Goal: Book appointment/travel/reservation

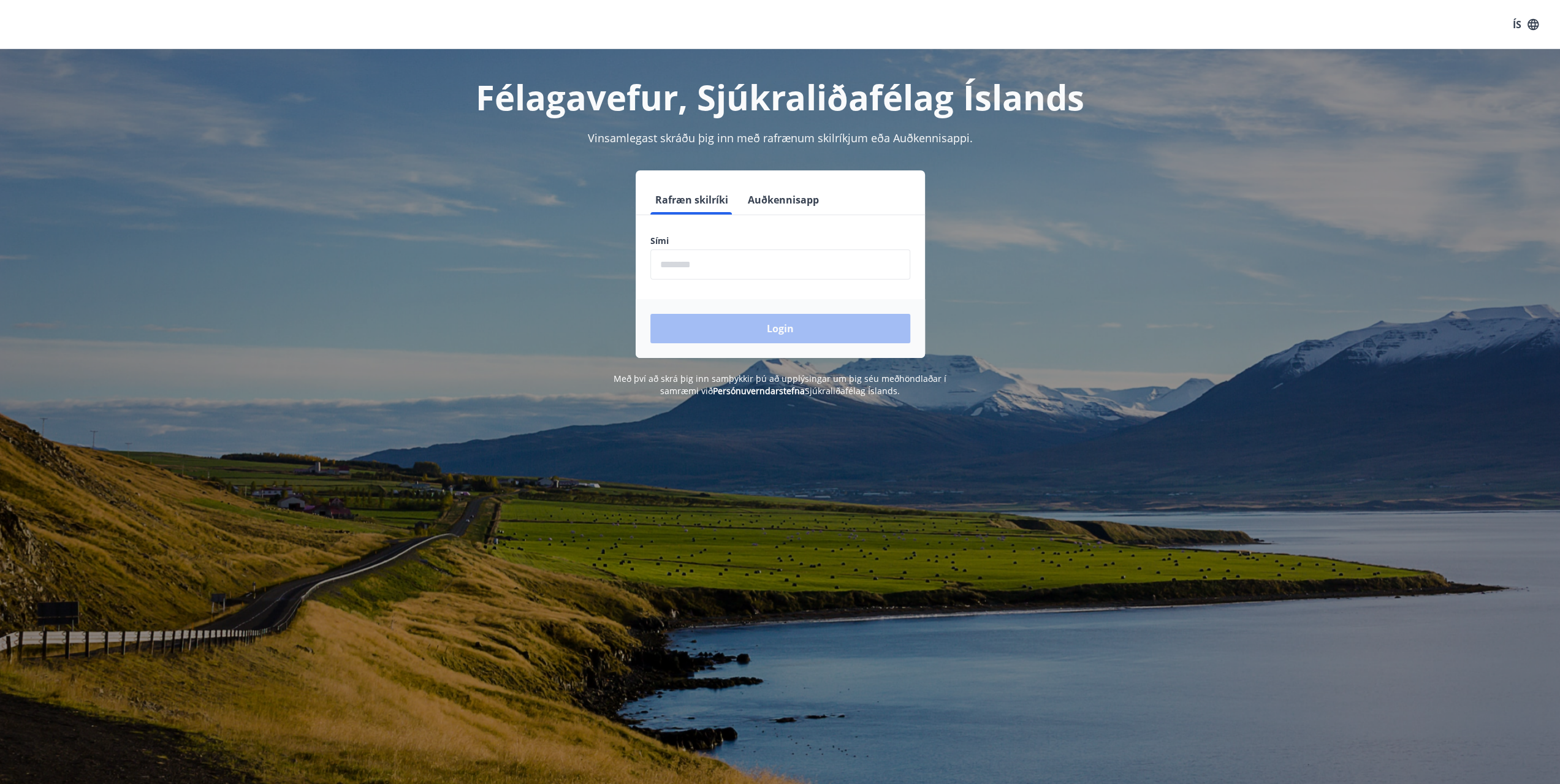
click at [774, 265] on input "phone" at bounding box center [780, 265] width 260 height 30
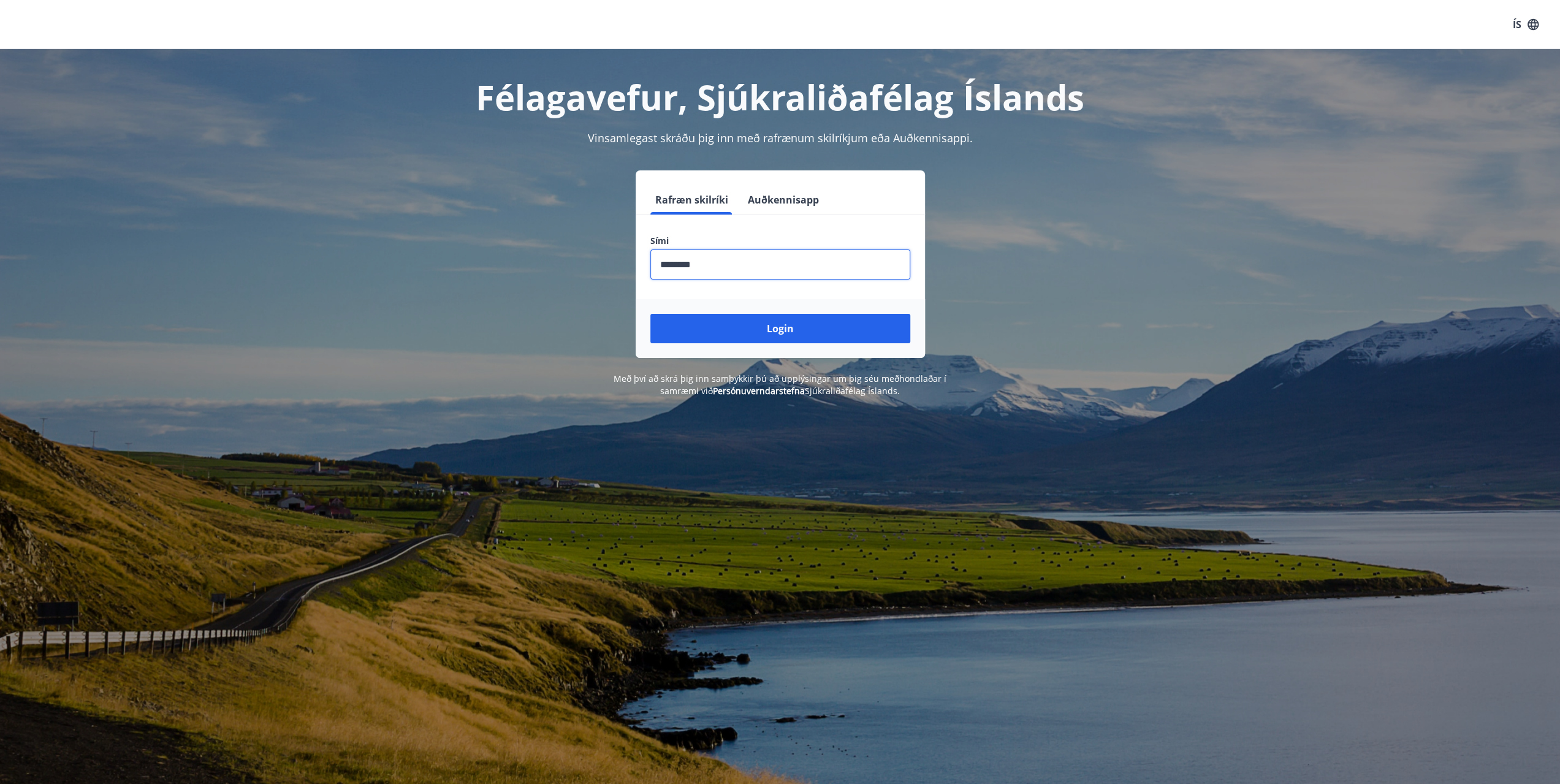
type input "********"
click at [650, 314] on button "Login" at bounding box center [780, 328] width 260 height 29
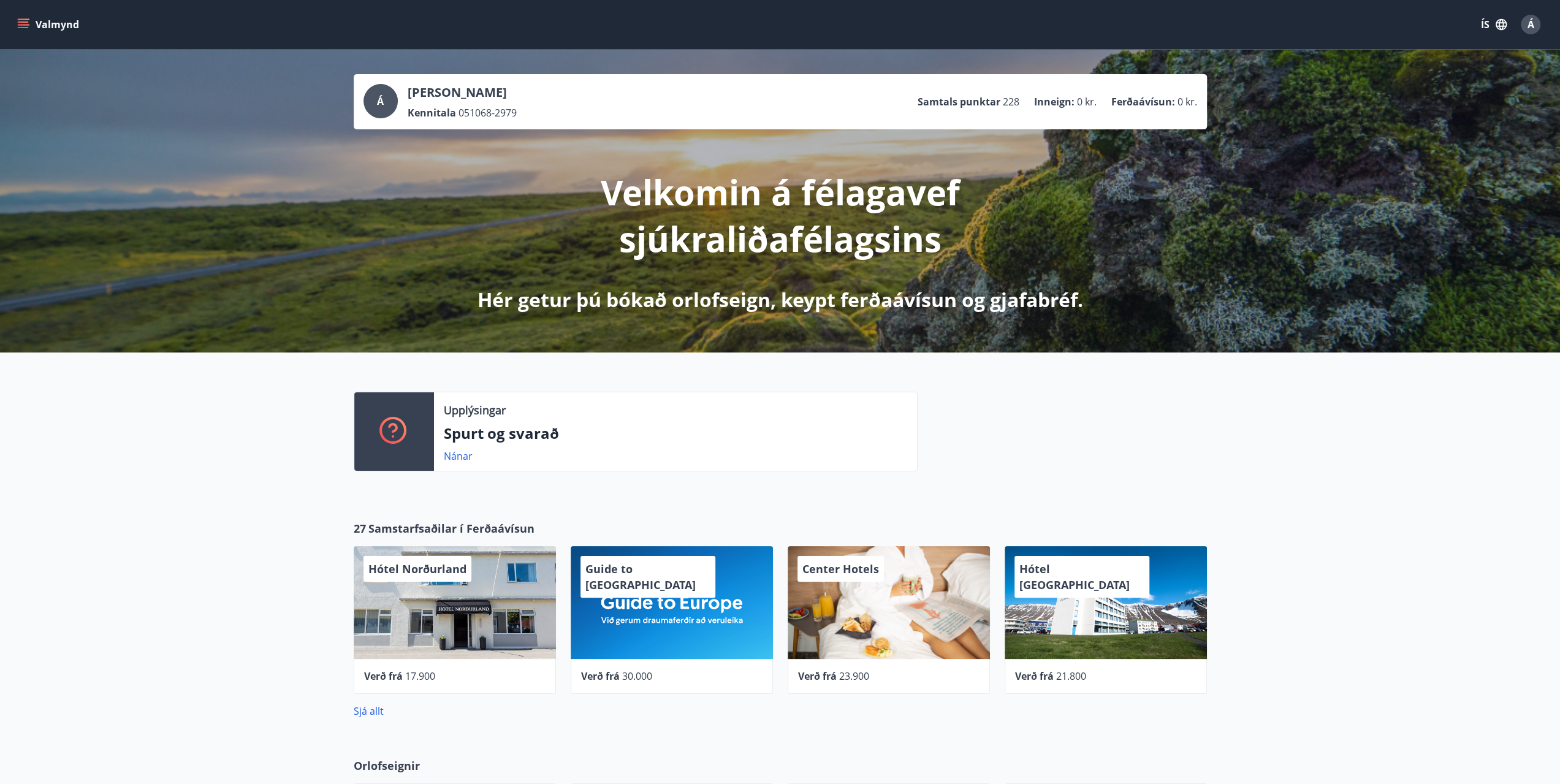
click at [20, 19] on icon "menu" at bounding box center [24, 19] width 13 height 1
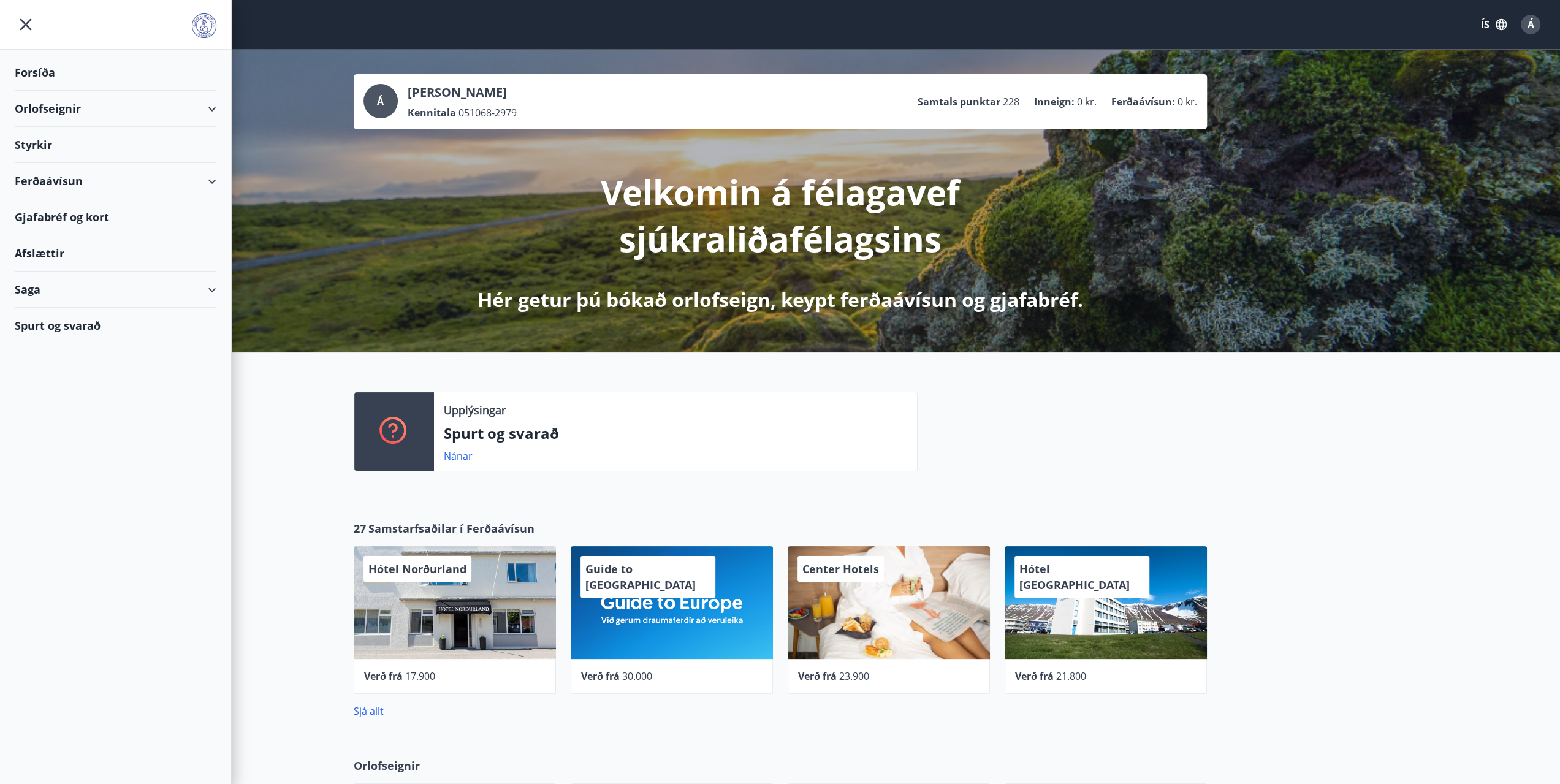
click at [50, 106] on div "Orlofseignir" at bounding box center [116, 109] width 201 height 37
click at [50, 161] on div "Bókunardagatal" at bounding box center [116, 165] width 182 height 26
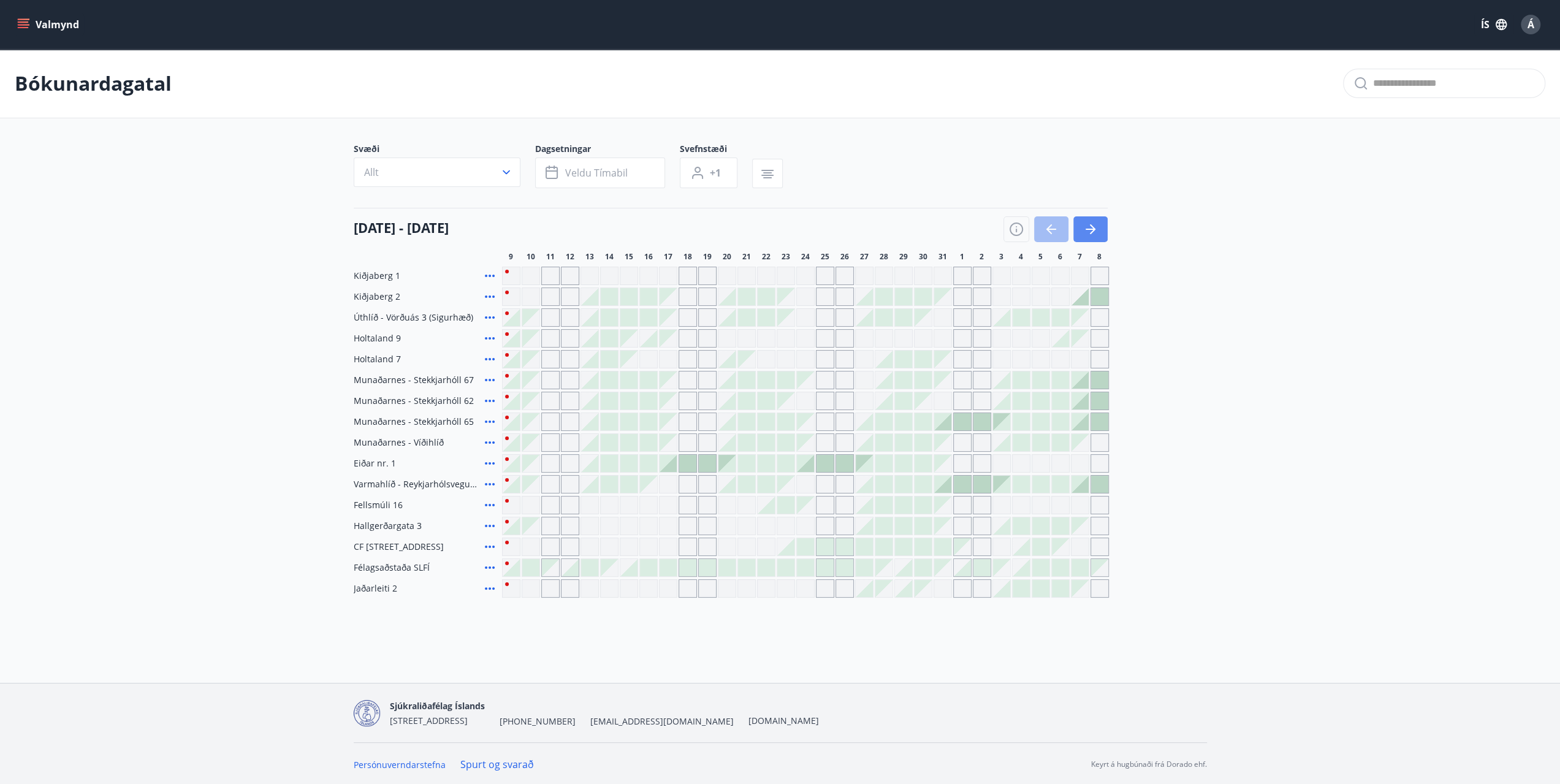
click at [1088, 226] on icon "button" at bounding box center [1090, 229] width 15 height 15
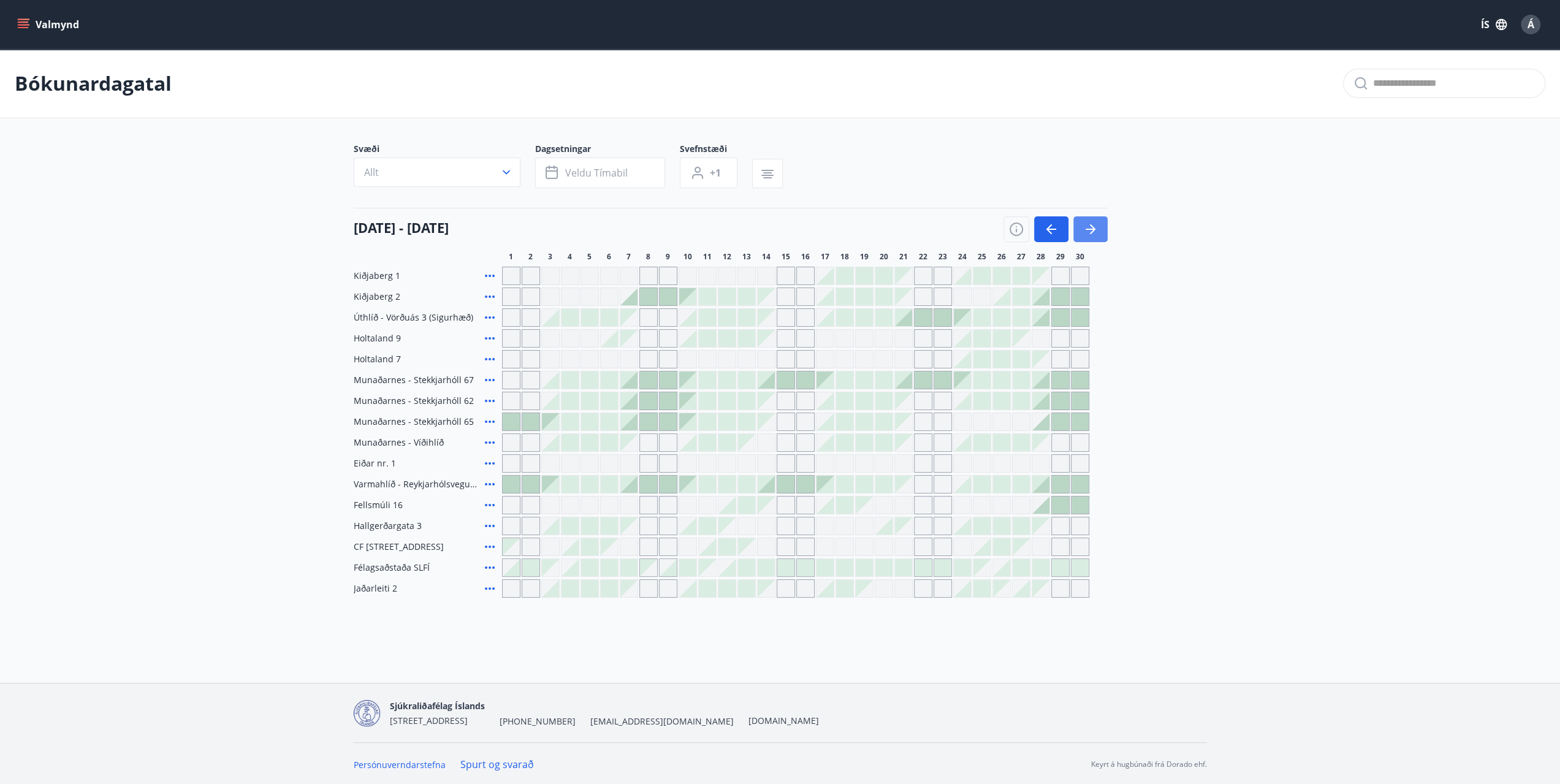
click at [1094, 227] on icon "button" at bounding box center [1090, 229] width 15 height 15
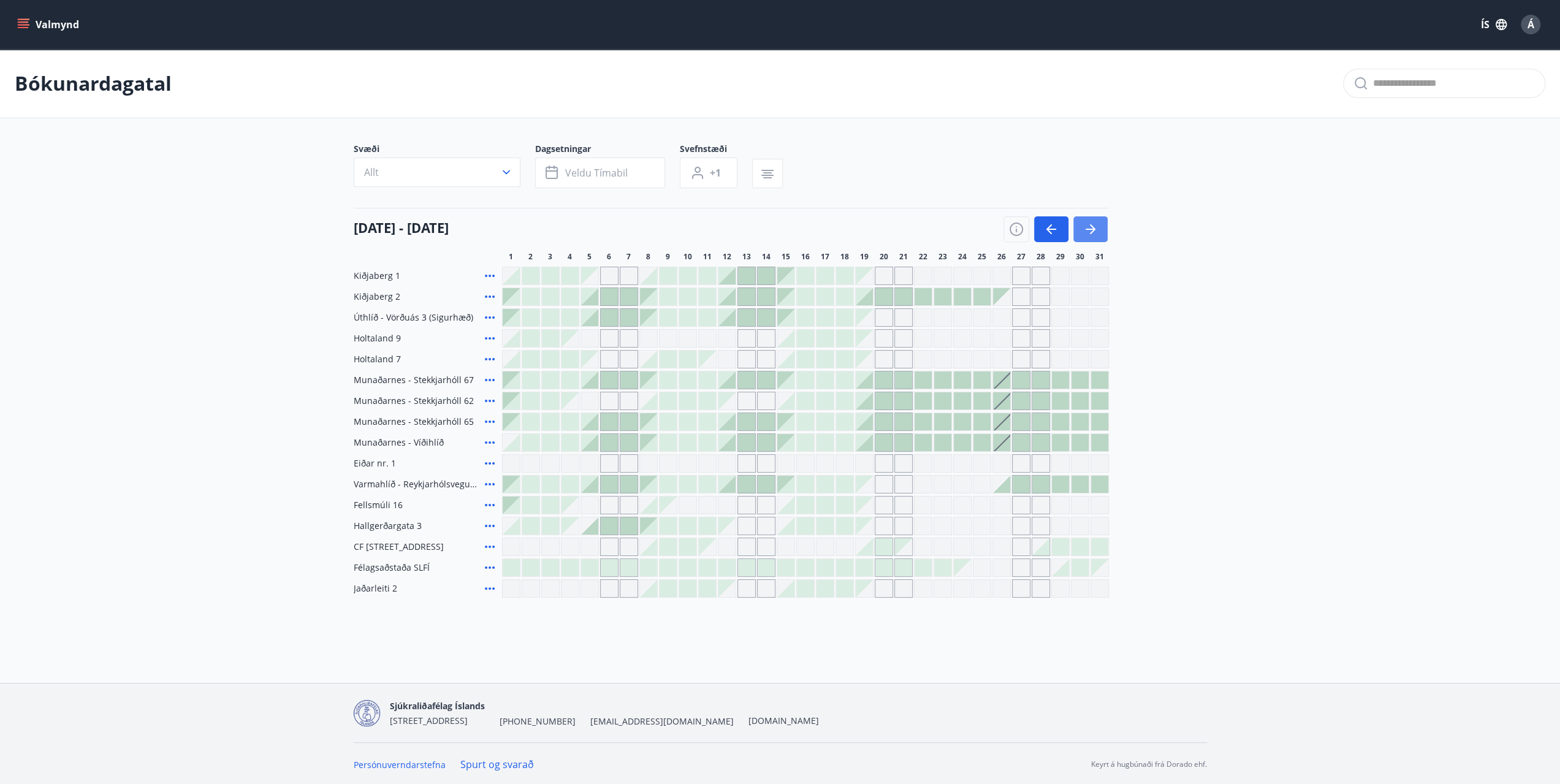
click at [1094, 227] on icon "button" at bounding box center [1090, 229] width 15 height 15
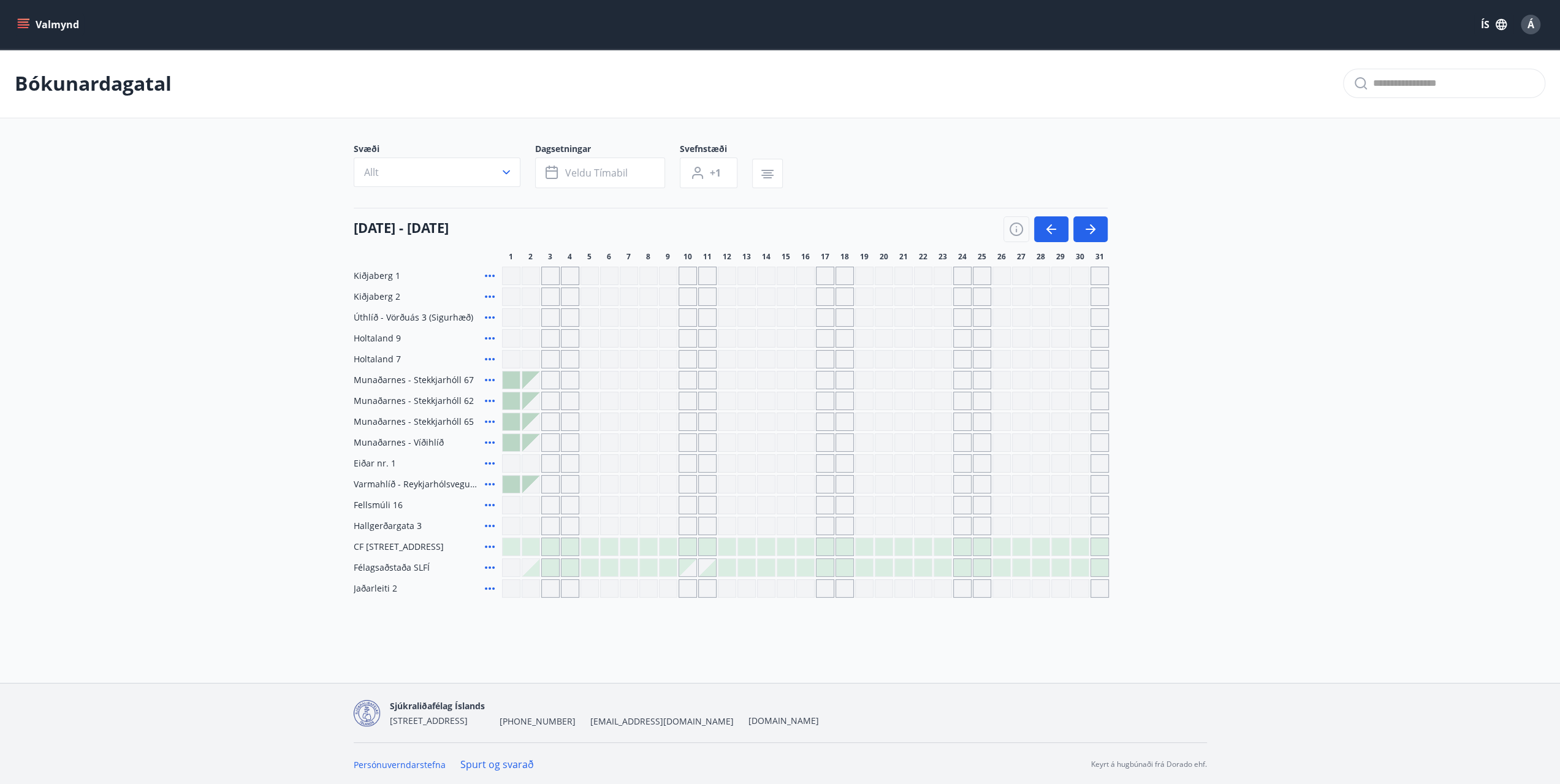
click at [547, 402] on div "Gráir dagar eru ekki bókanlegir" at bounding box center [550, 401] width 19 height 19
click at [657, 401] on div "Gráir dagar eru ekki bókanlegir" at bounding box center [648, 401] width 19 height 19
click at [760, 402] on div "Gráir dagar eru ekki bókanlegir" at bounding box center [765, 401] width 19 height 19
click at [611, 539] on div at bounding box center [608, 546] width 17 height 17
click at [604, 384] on div "Gráir dagar eru ekki bókanlegir" at bounding box center [608, 380] width 19 height 19
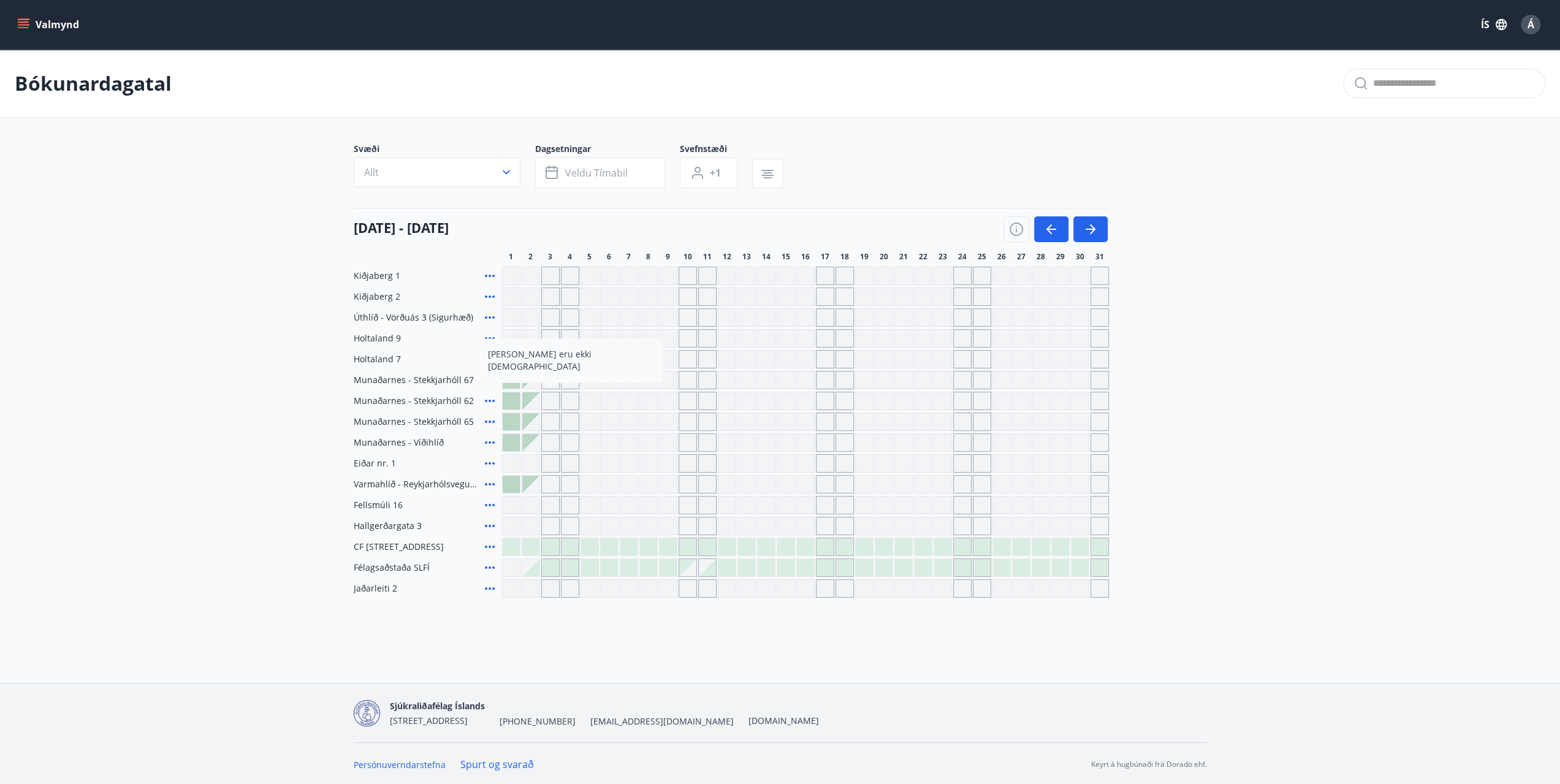
click at [172, 405] on main "Bókunardagatal Svæði Allt Dagsetningar Veldu tímabil Svefnstæði +1 01 janúar - …" at bounding box center [780, 323] width 1560 height 549
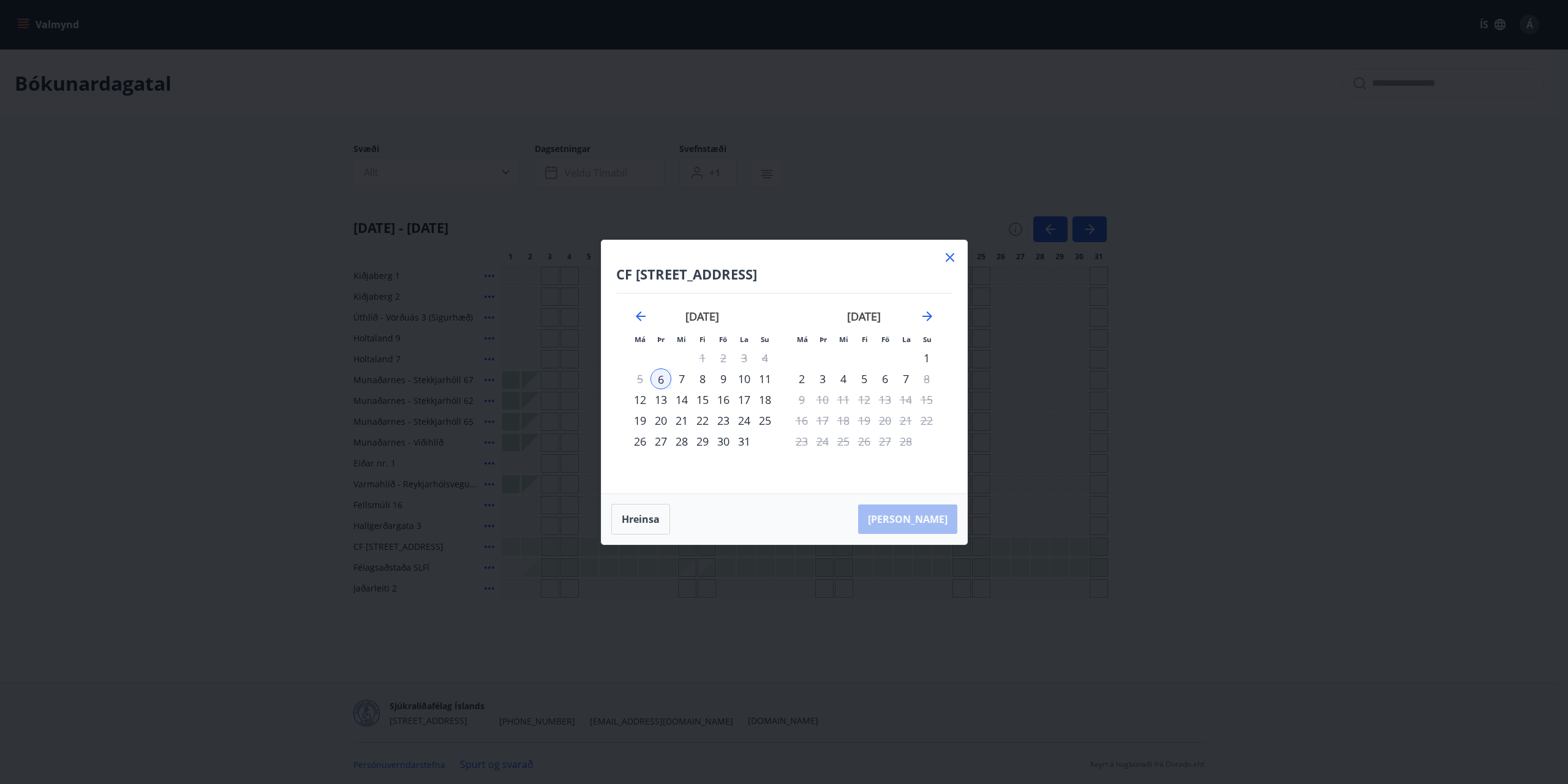
click at [951, 259] on icon at bounding box center [950, 257] width 9 height 9
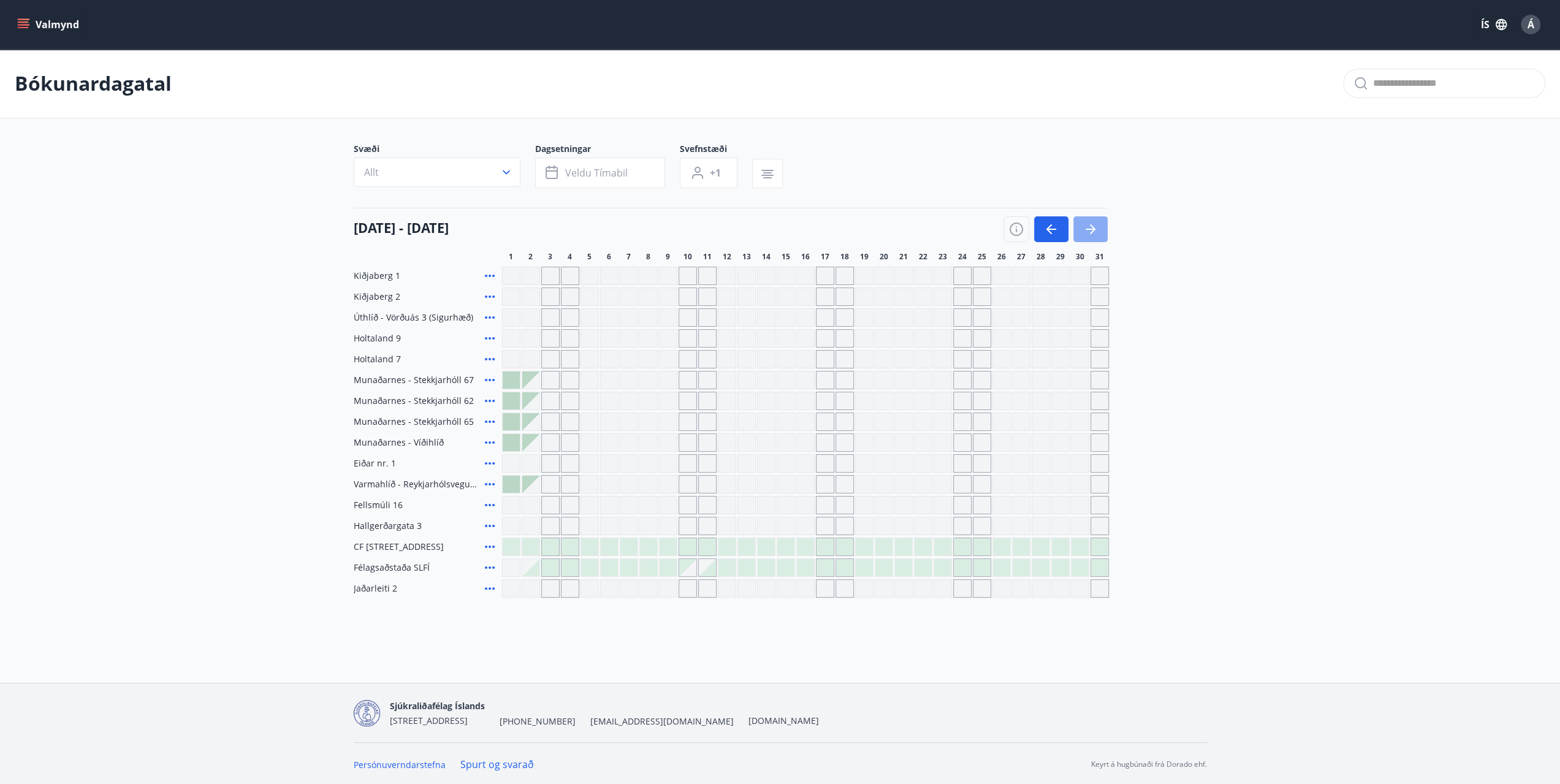
click at [1099, 224] on button "button" at bounding box center [1090, 229] width 35 height 26
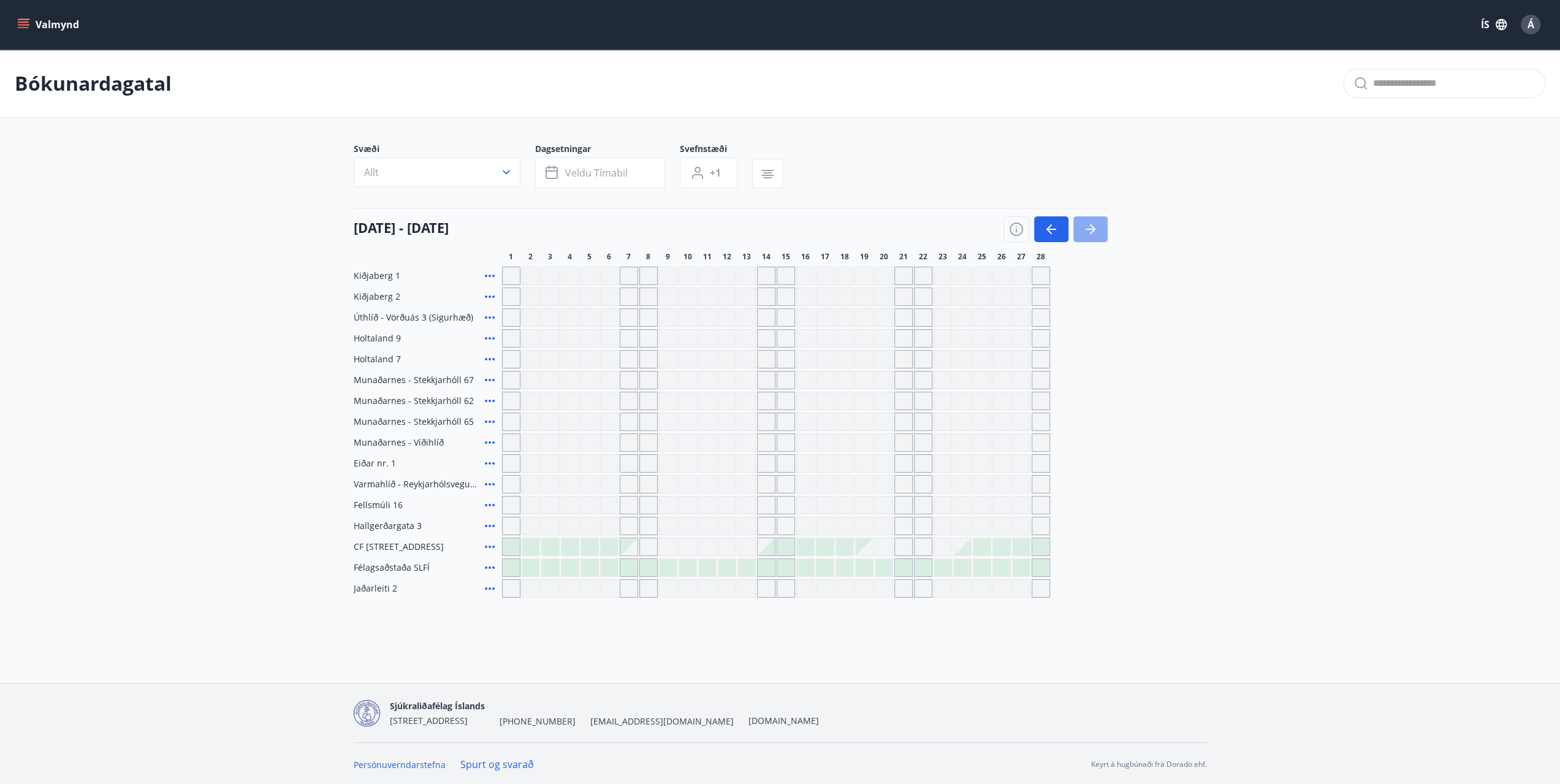
click at [1099, 225] on button "button" at bounding box center [1090, 229] width 35 height 26
click at [1092, 224] on icon "button" at bounding box center [1090, 229] width 15 height 15
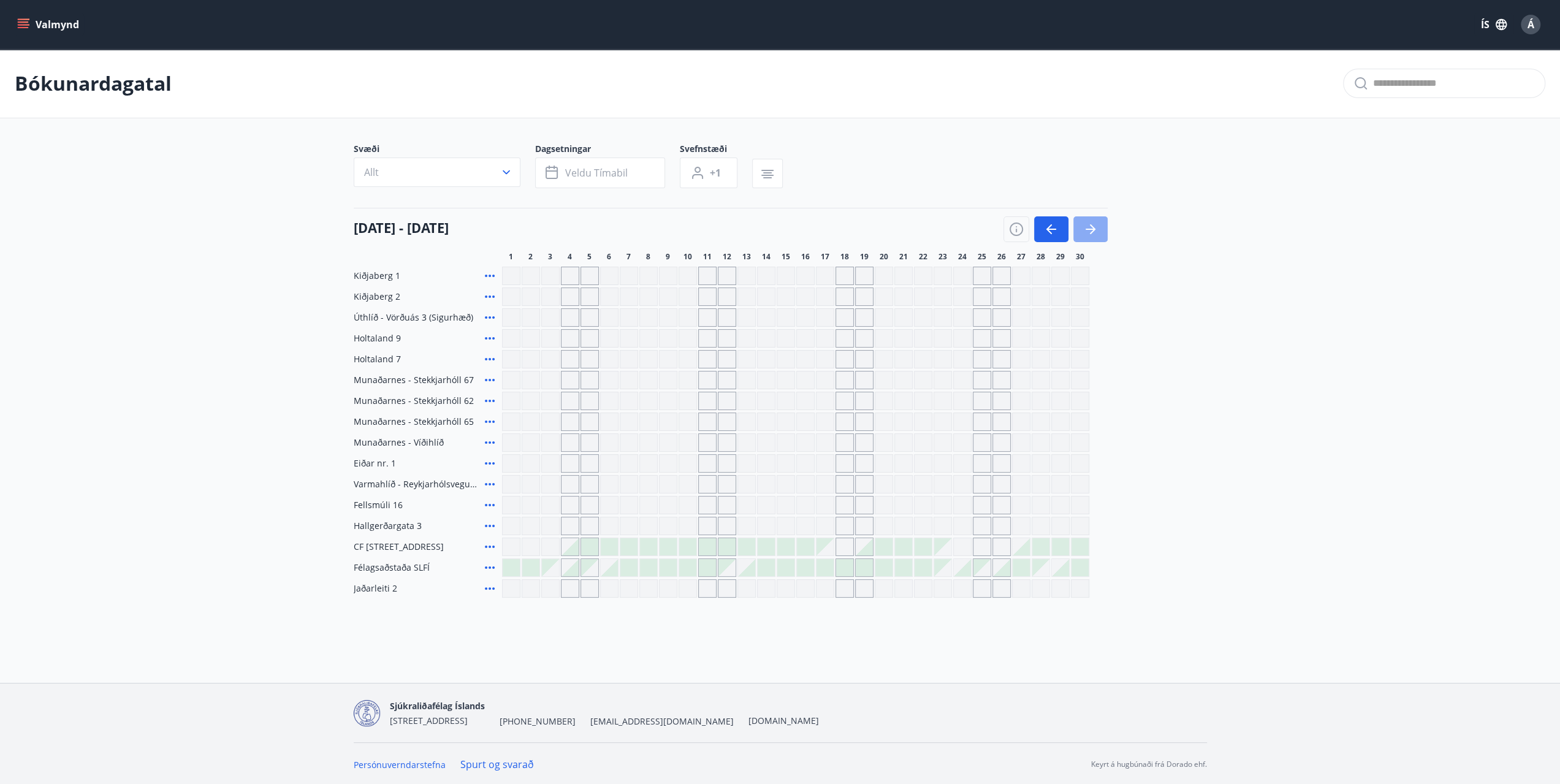
click at [1096, 231] on icon "button" at bounding box center [1090, 229] width 15 height 15
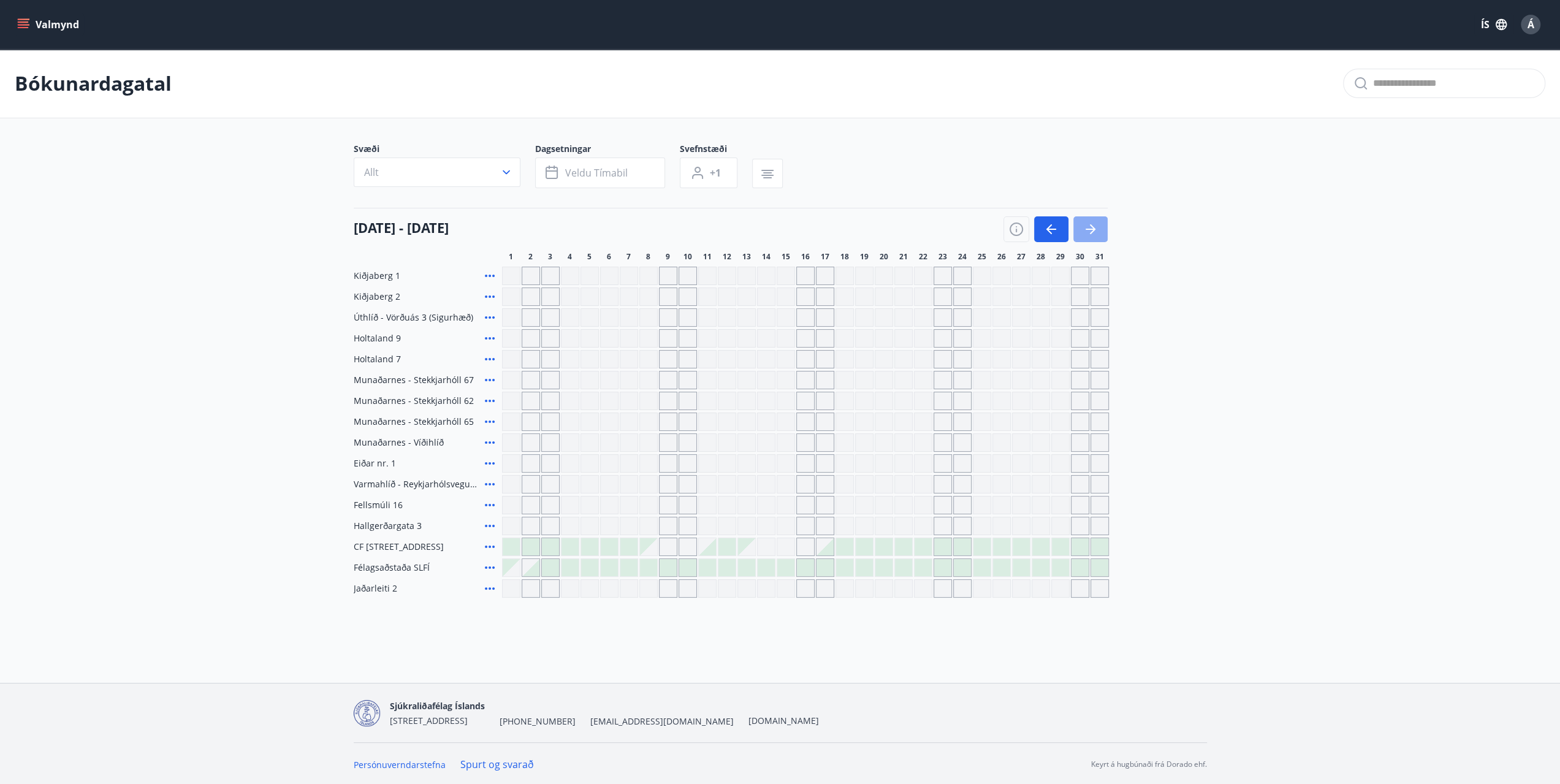
click at [1092, 232] on icon "button" at bounding box center [1090, 229] width 15 height 15
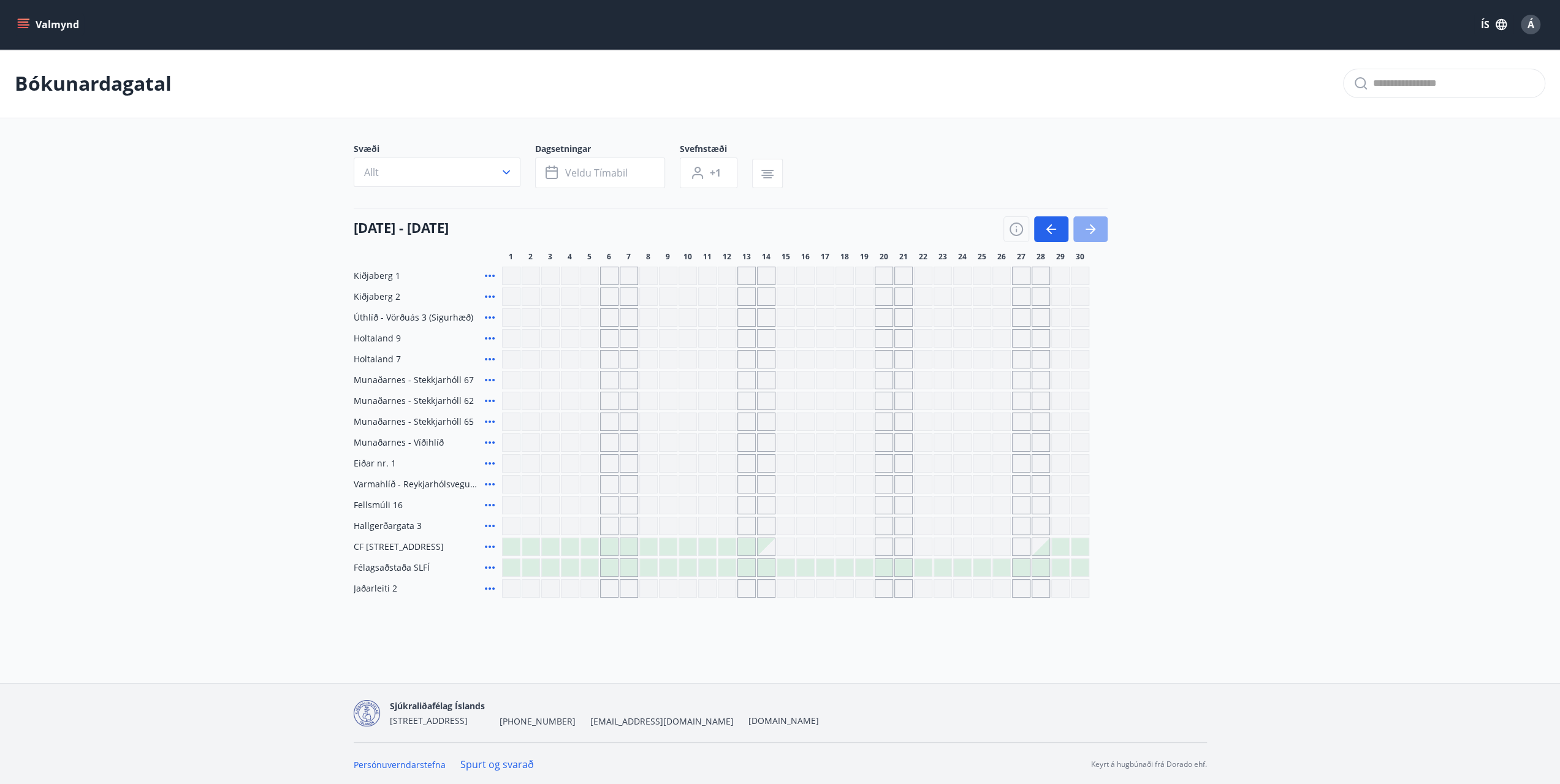
click at [1089, 227] on icon "button" at bounding box center [1090, 229] width 15 height 15
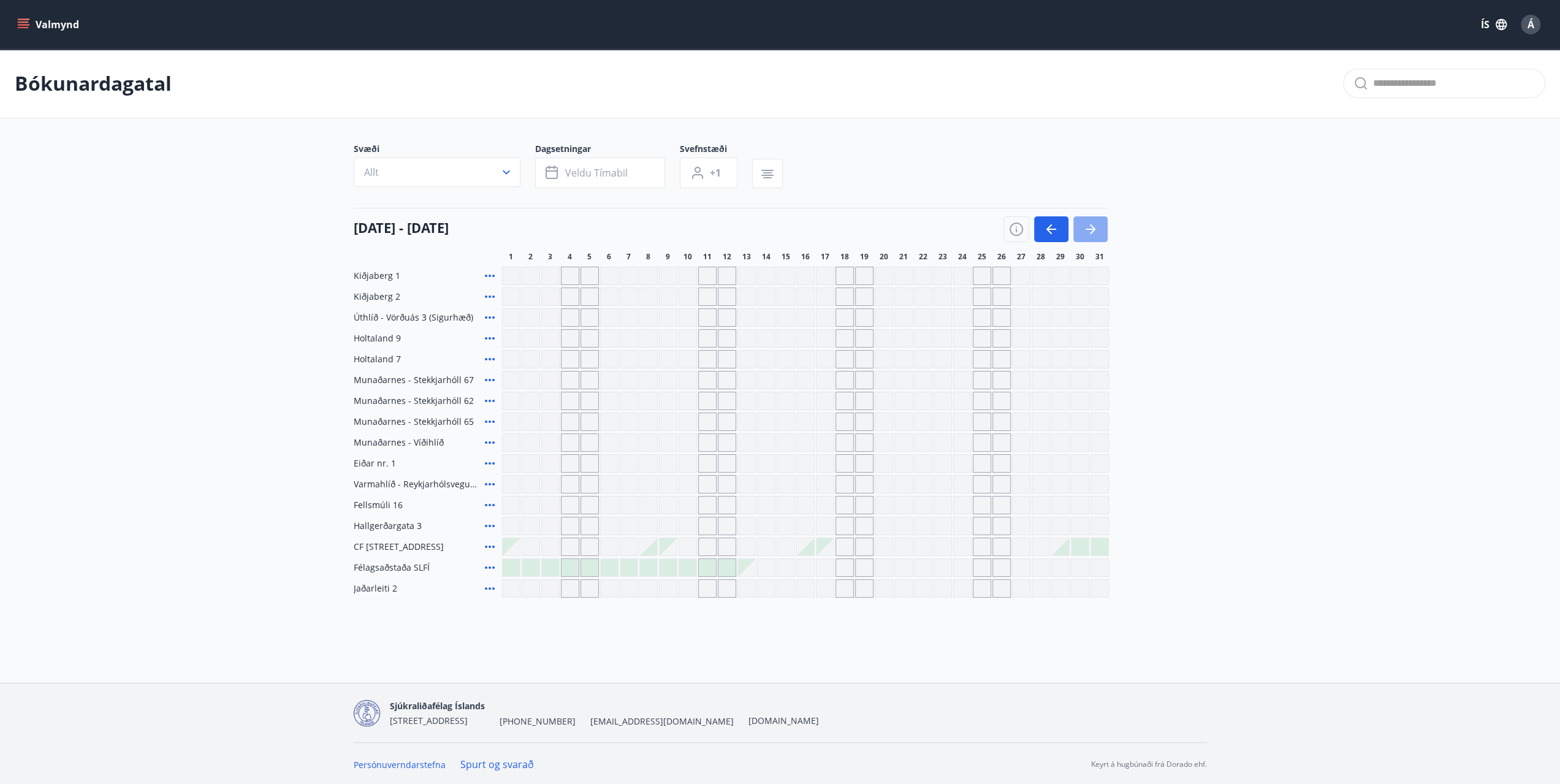
click at [1084, 232] on icon "button" at bounding box center [1090, 229] width 15 height 15
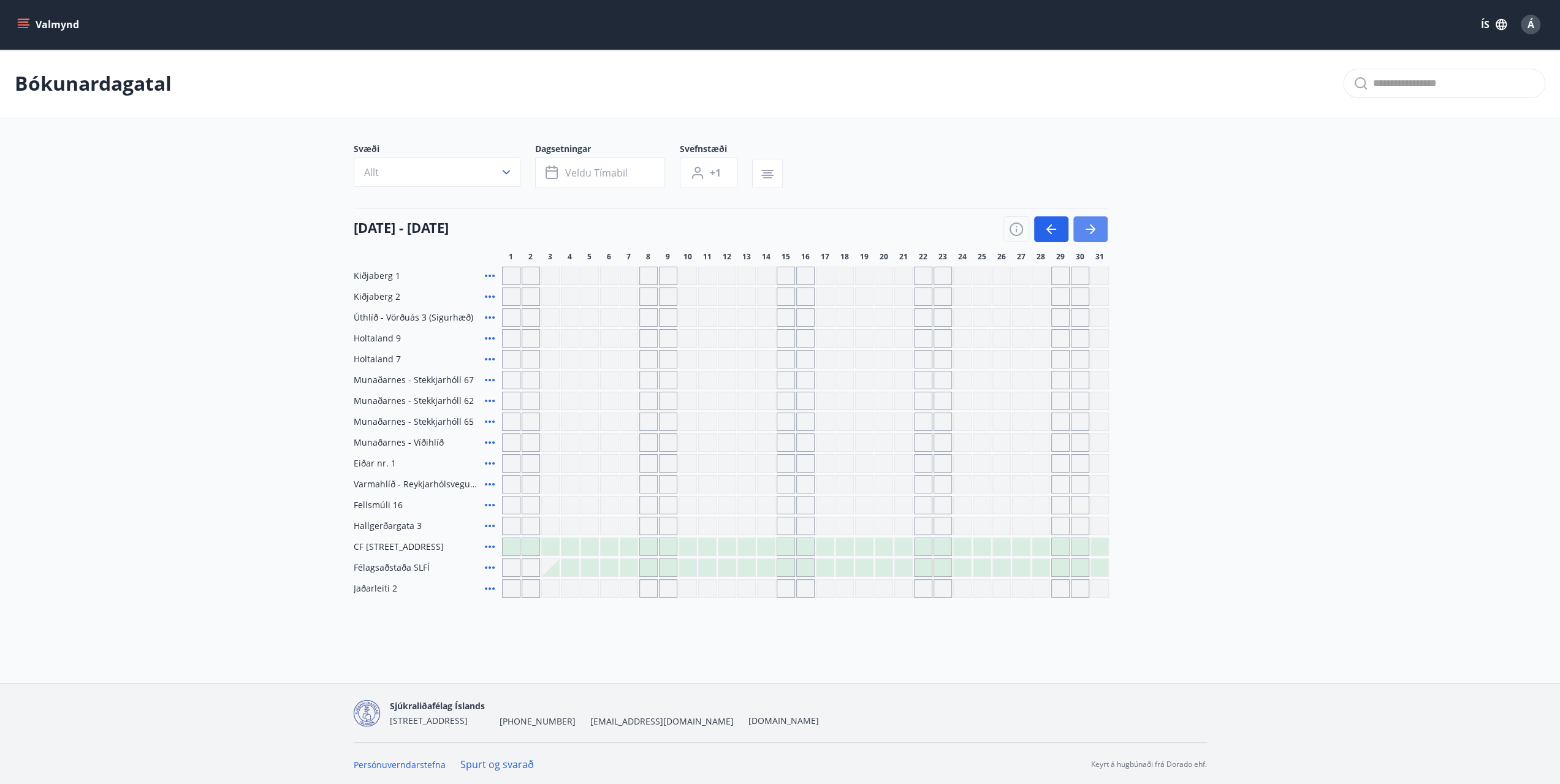
click at [1094, 223] on icon "button" at bounding box center [1090, 229] width 15 height 15
click at [417, 171] on button "Allt" at bounding box center [437, 172] width 167 height 29
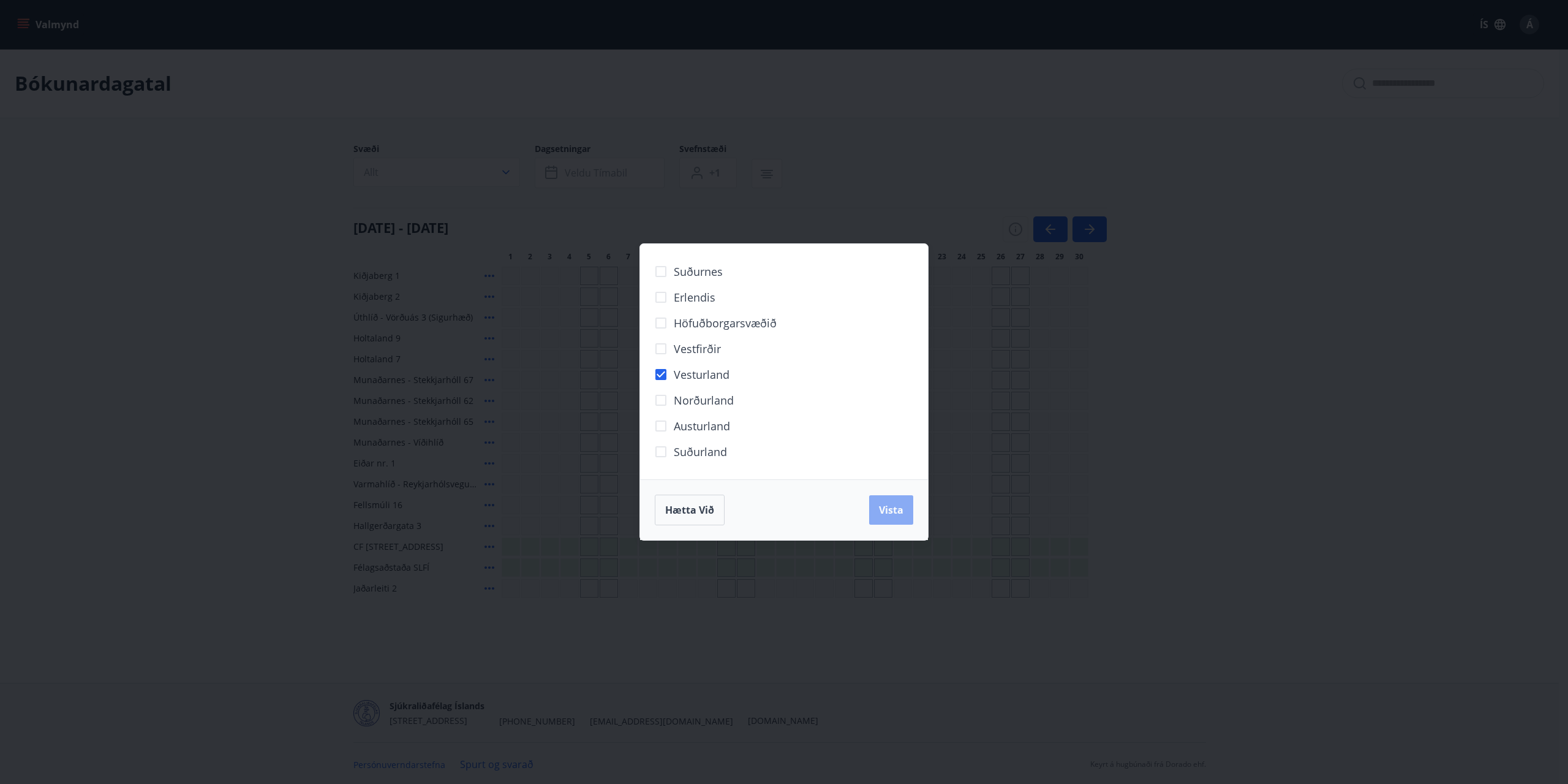
click at [901, 512] on span "Vista" at bounding box center [891, 510] width 25 height 13
click at [771, 576] on div "Suðurnes Erlendis Höfuðborgarsvæðið Vestfirðir Vesturland Norðurland Austurland…" at bounding box center [784, 392] width 1568 height 784
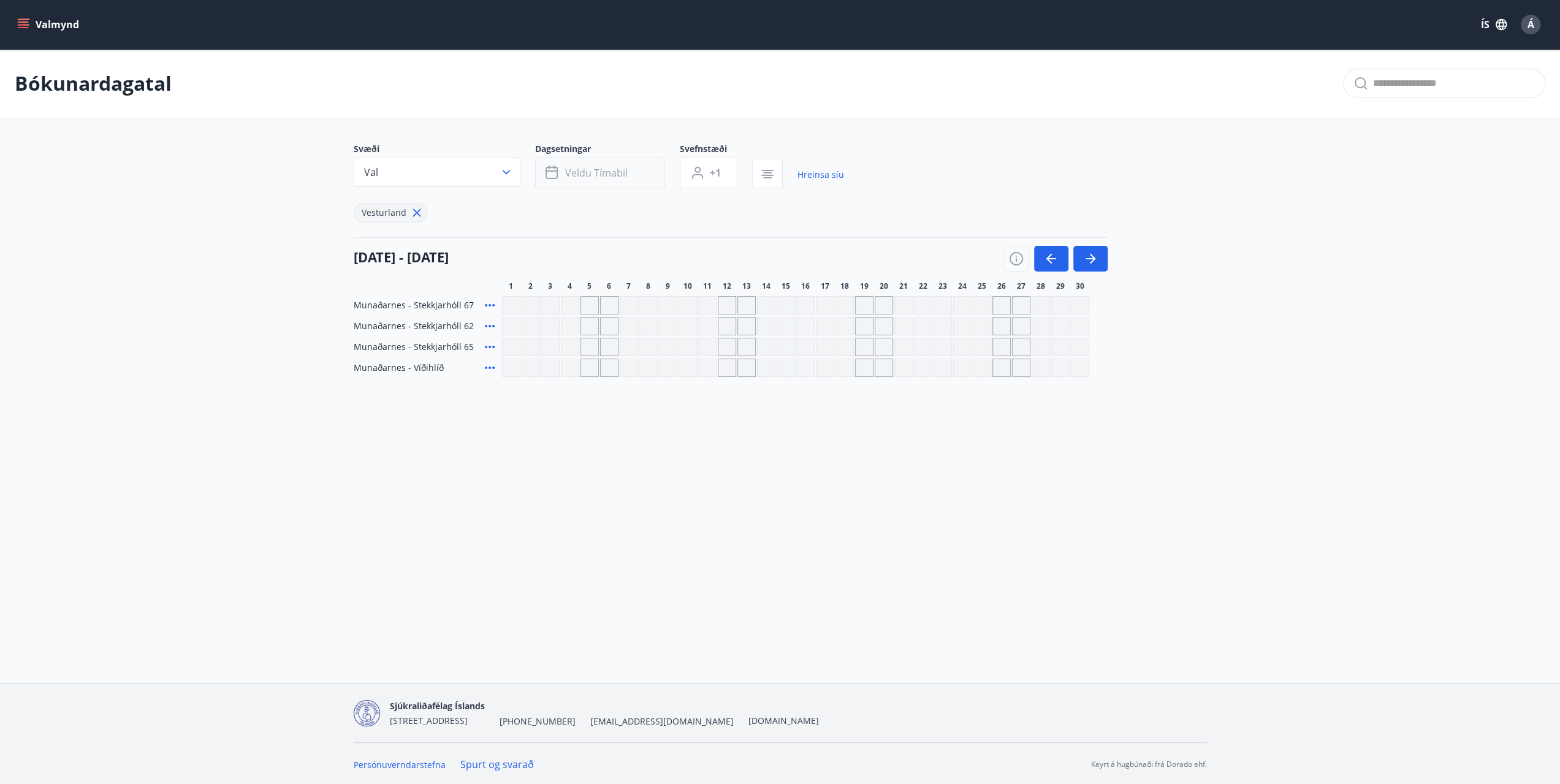
click at [600, 170] on span "Veldu tímabil" at bounding box center [596, 172] width 62 height 13
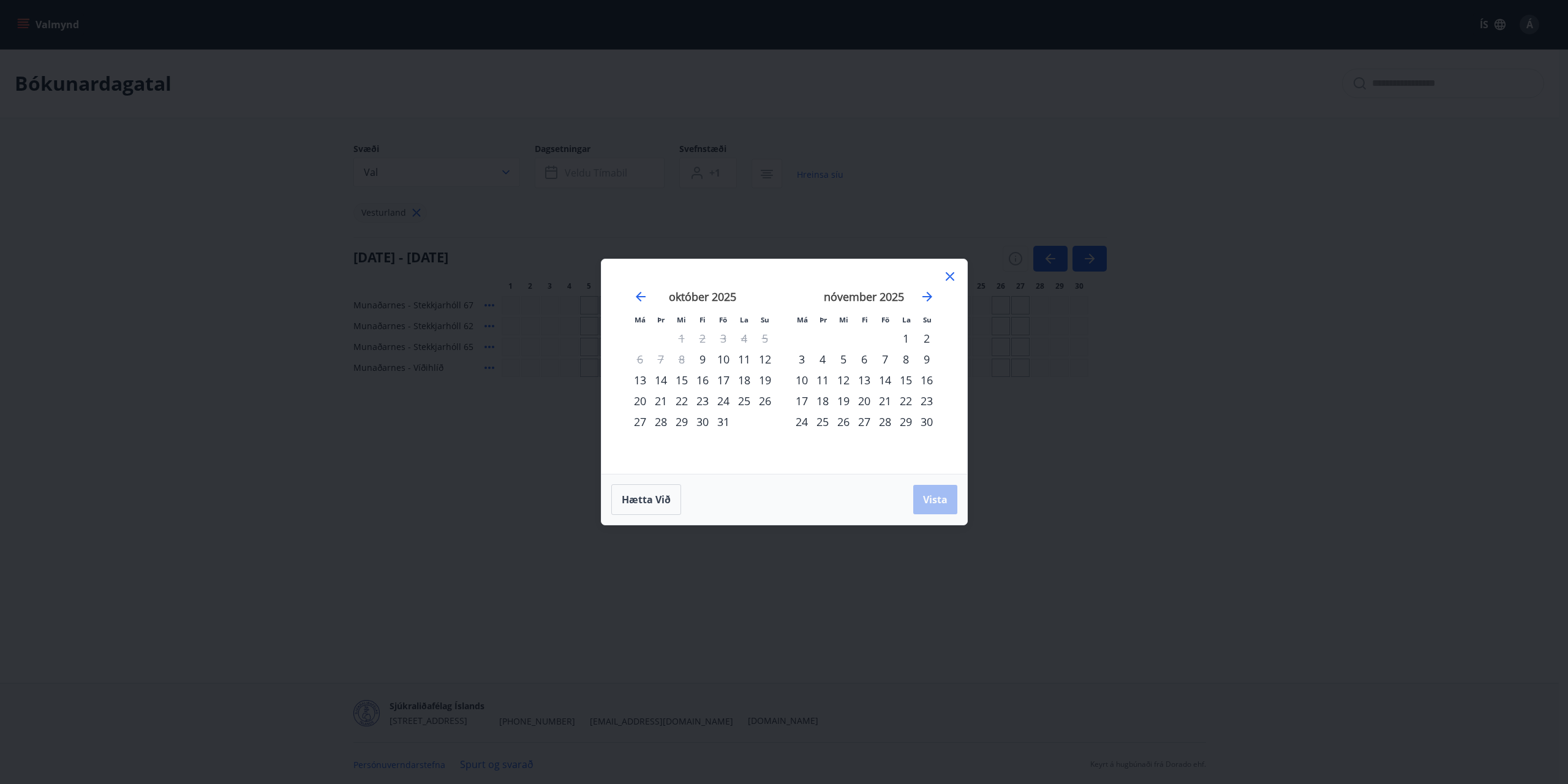
click at [950, 279] on icon at bounding box center [950, 276] width 15 height 15
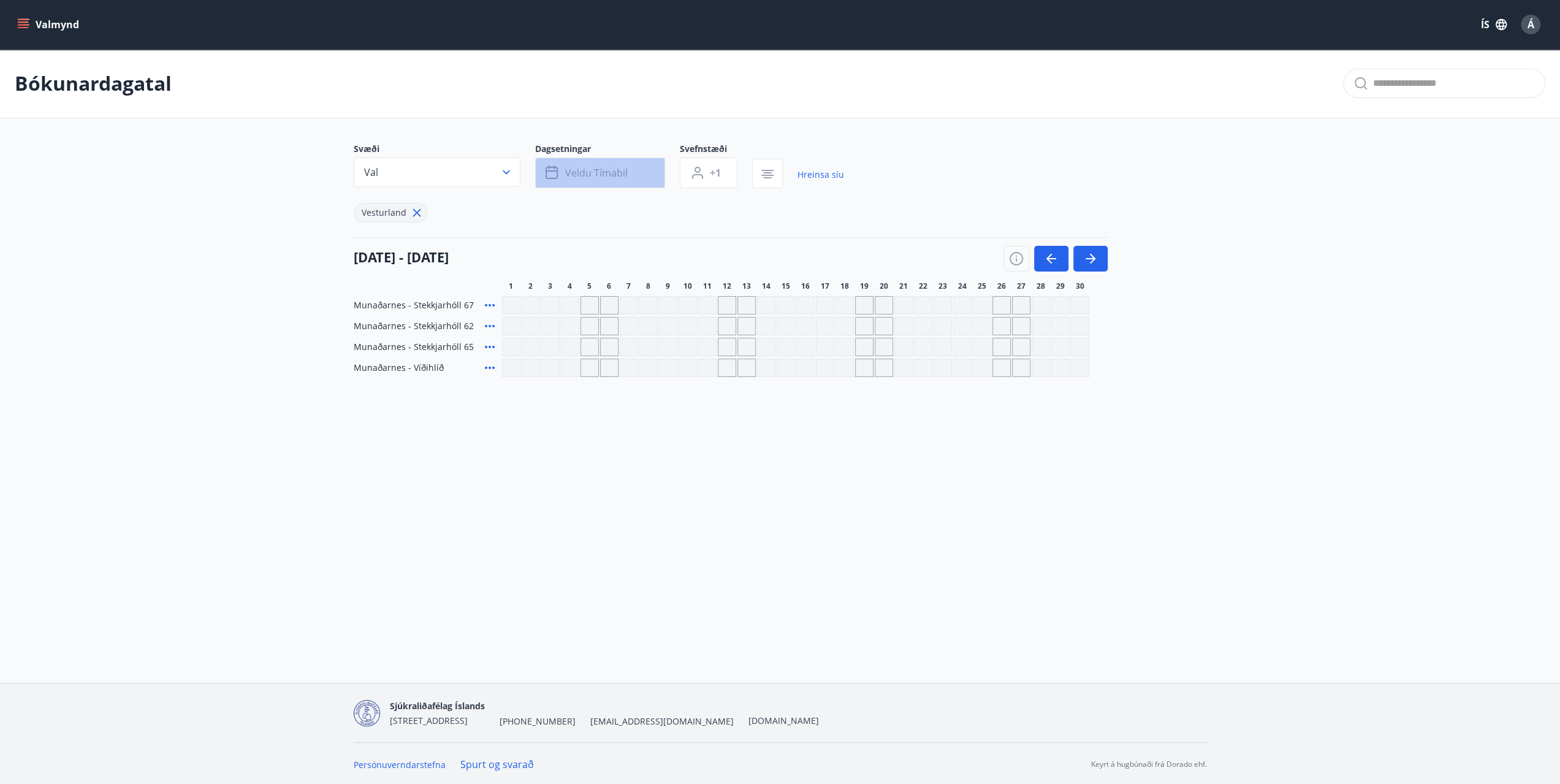
click at [619, 172] on span "Veldu tímabil" at bounding box center [596, 172] width 62 height 13
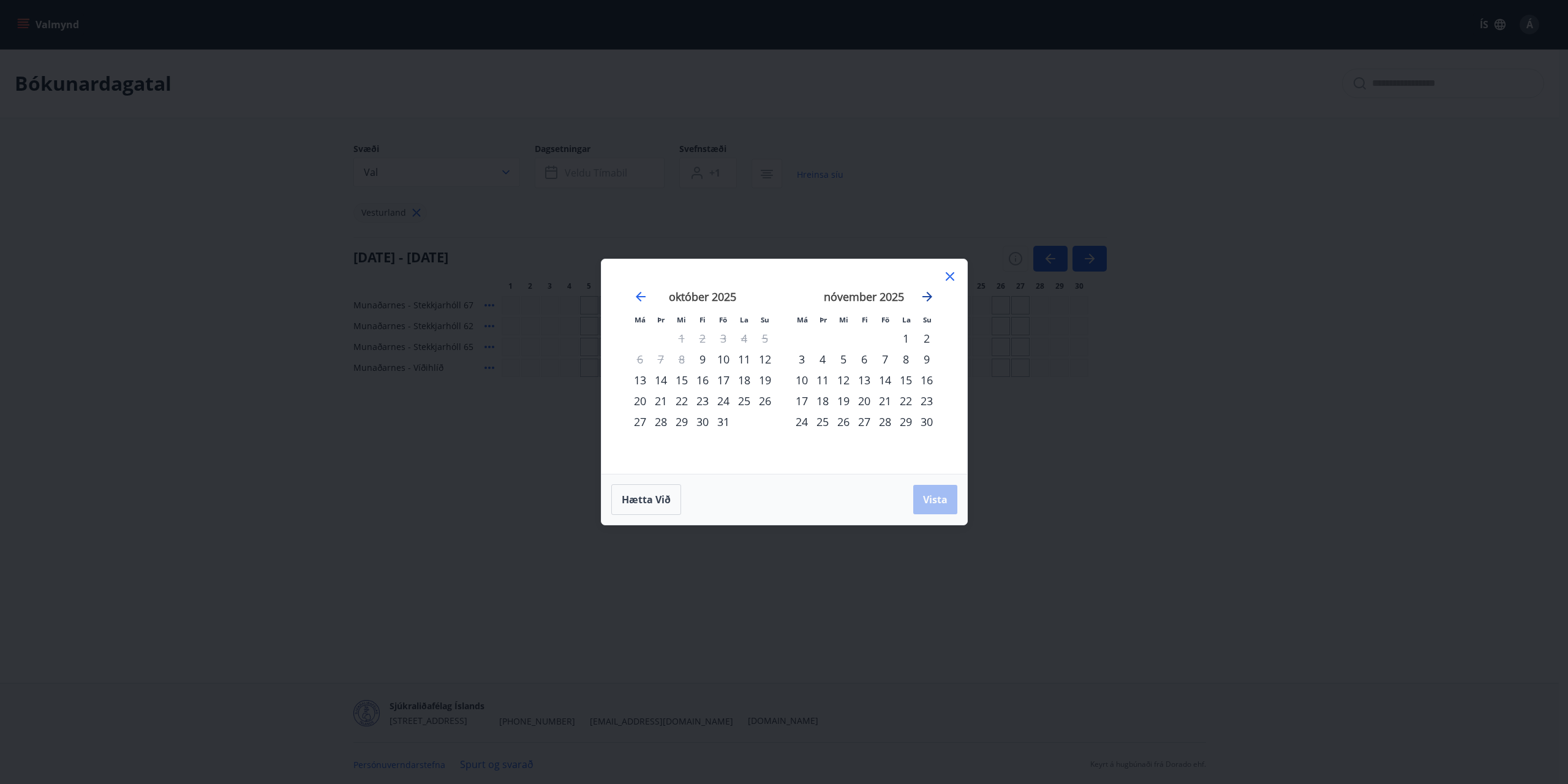
click at [929, 297] on icon "Move forward to switch to the next month." at bounding box center [927, 296] width 10 height 10
click at [931, 495] on div "Hætta við Vista" at bounding box center [784, 499] width 346 height 30
click at [842, 505] on div "Hætta við Vista" at bounding box center [784, 499] width 346 height 30
click at [935, 499] on div "Hætta við Vista" at bounding box center [784, 499] width 346 height 30
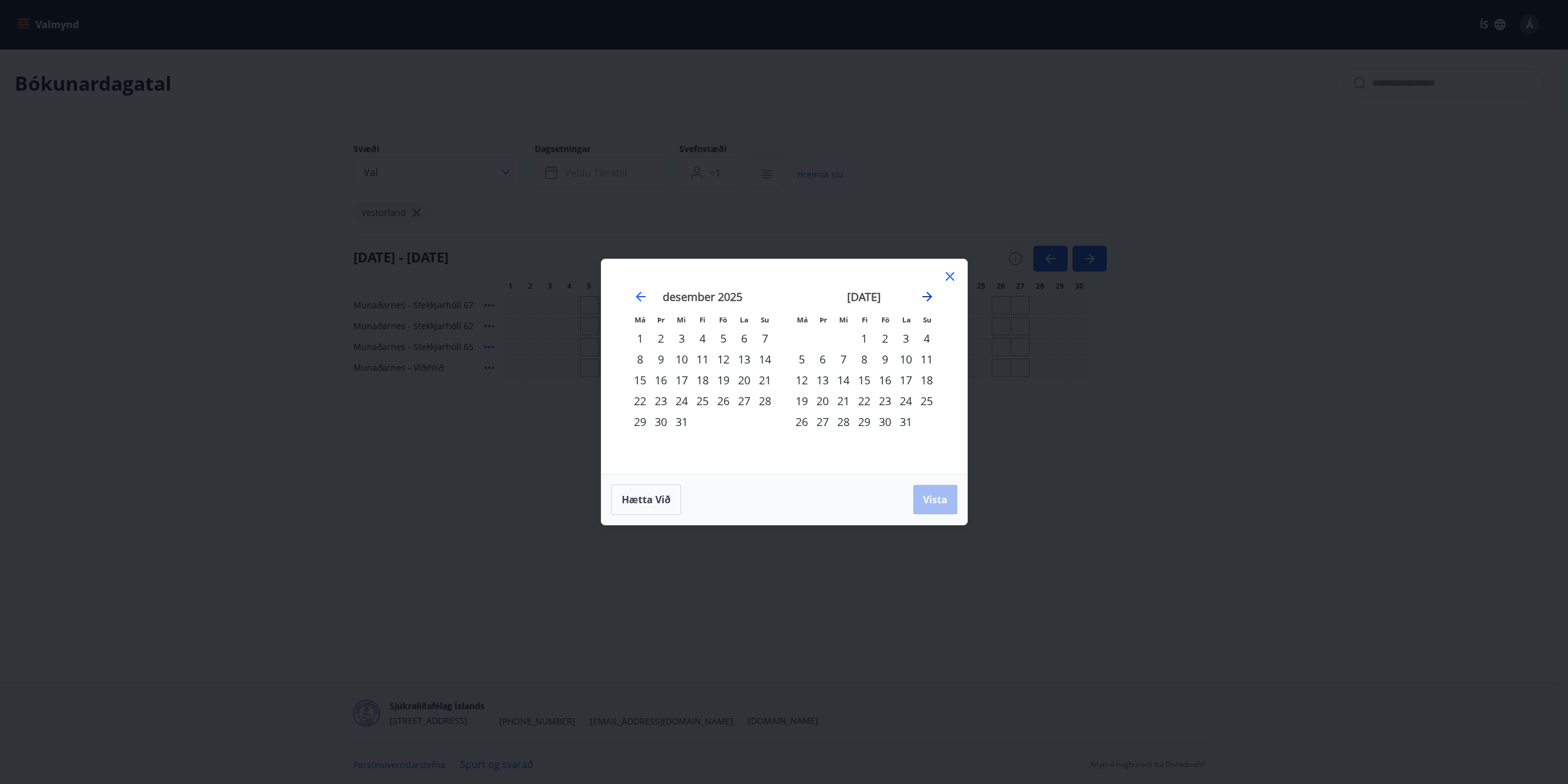
click at [924, 298] on icon "Move forward to switch to the next month." at bounding box center [927, 297] width 15 height 15
click at [884, 380] on div "13" at bounding box center [884, 380] width 20 height 20
click at [929, 380] on div "15" at bounding box center [926, 380] width 20 height 20
click at [937, 497] on span "Vista" at bounding box center [936, 499] width 25 height 13
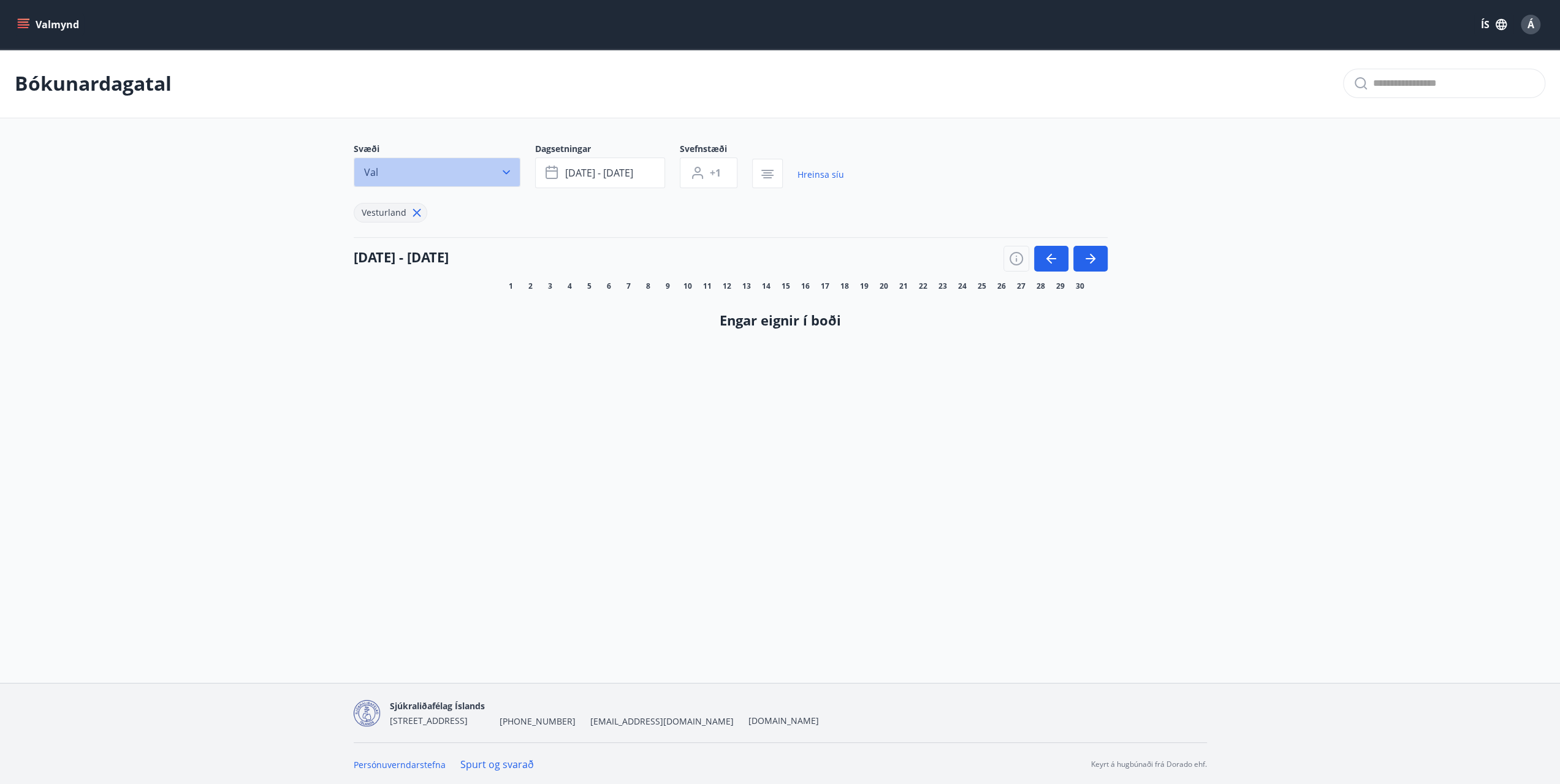
click at [502, 171] on icon "button" at bounding box center [506, 172] width 12 height 12
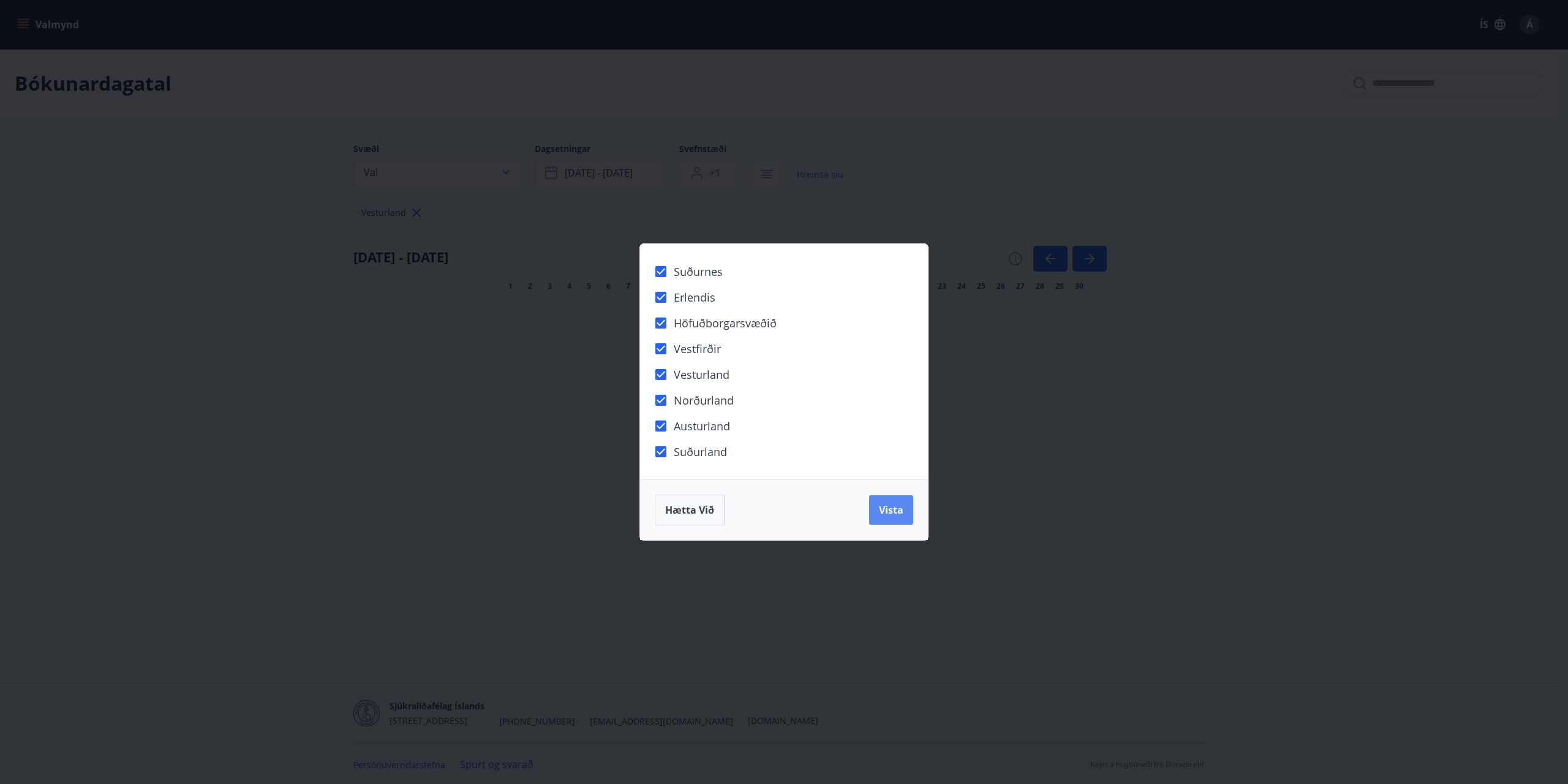
click at [890, 511] on span "Vista" at bounding box center [891, 510] width 25 height 13
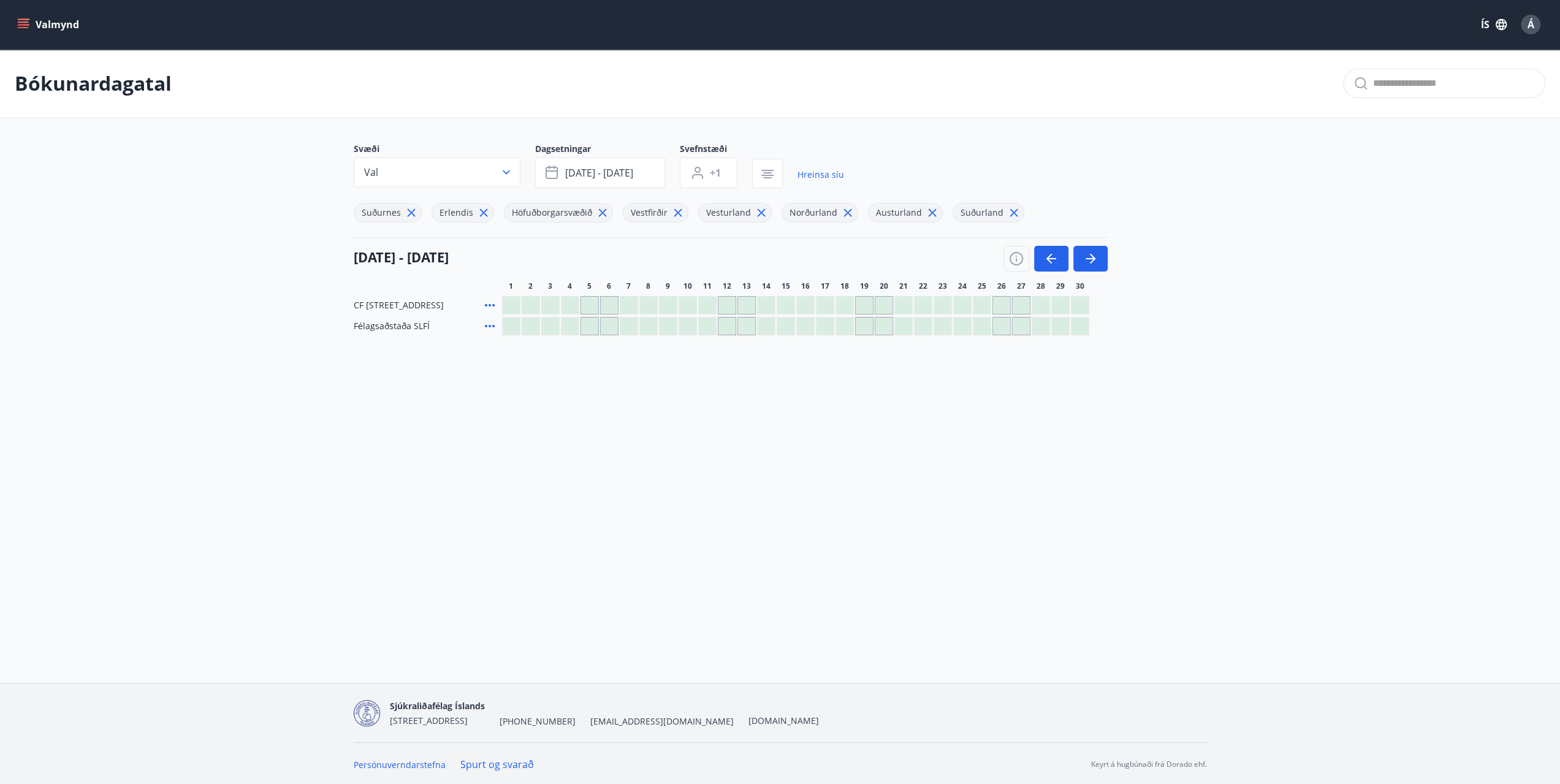
click at [29, 25] on icon "menu" at bounding box center [23, 25] width 12 height 12
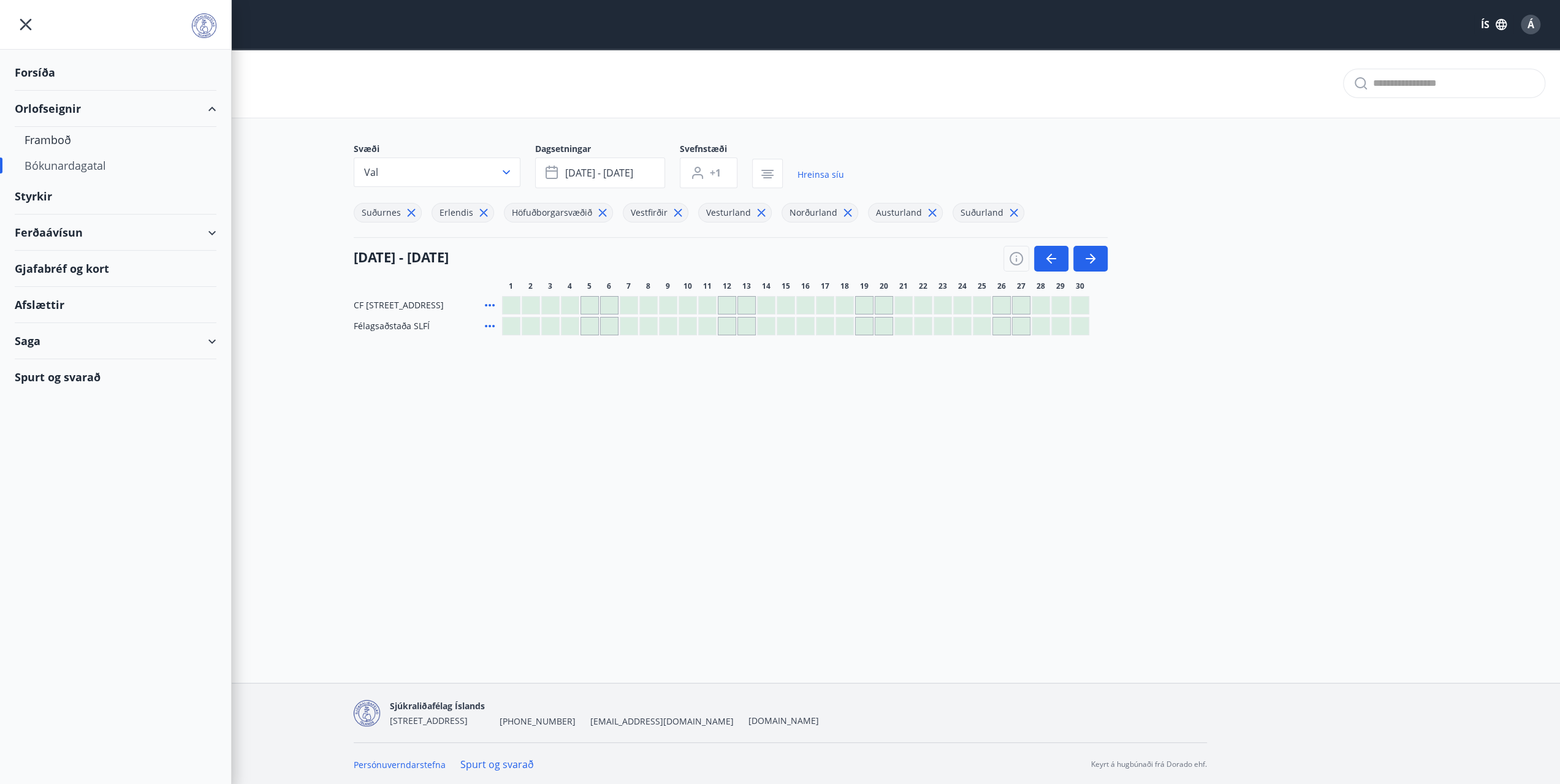
click at [46, 103] on div "Orlofseignir" at bounding box center [116, 109] width 201 height 37
click at [212, 107] on div "Orlofseignir" at bounding box center [116, 109] width 201 height 37
click at [39, 106] on div "Orlofseignir" at bounding box center [116, 109] width 201 height 37
click at [49, 164] on div "Bókunardagatal" at bounding box center [116, 165] width 182 height 26
click at [307, 335] on main "Bókunardagatal Svæði Val Dagsetningar feb 13 - feb 15 Svefnstæði +1 Hreinsa síu…" at bounding box center [780, 192] width 1560 height 286
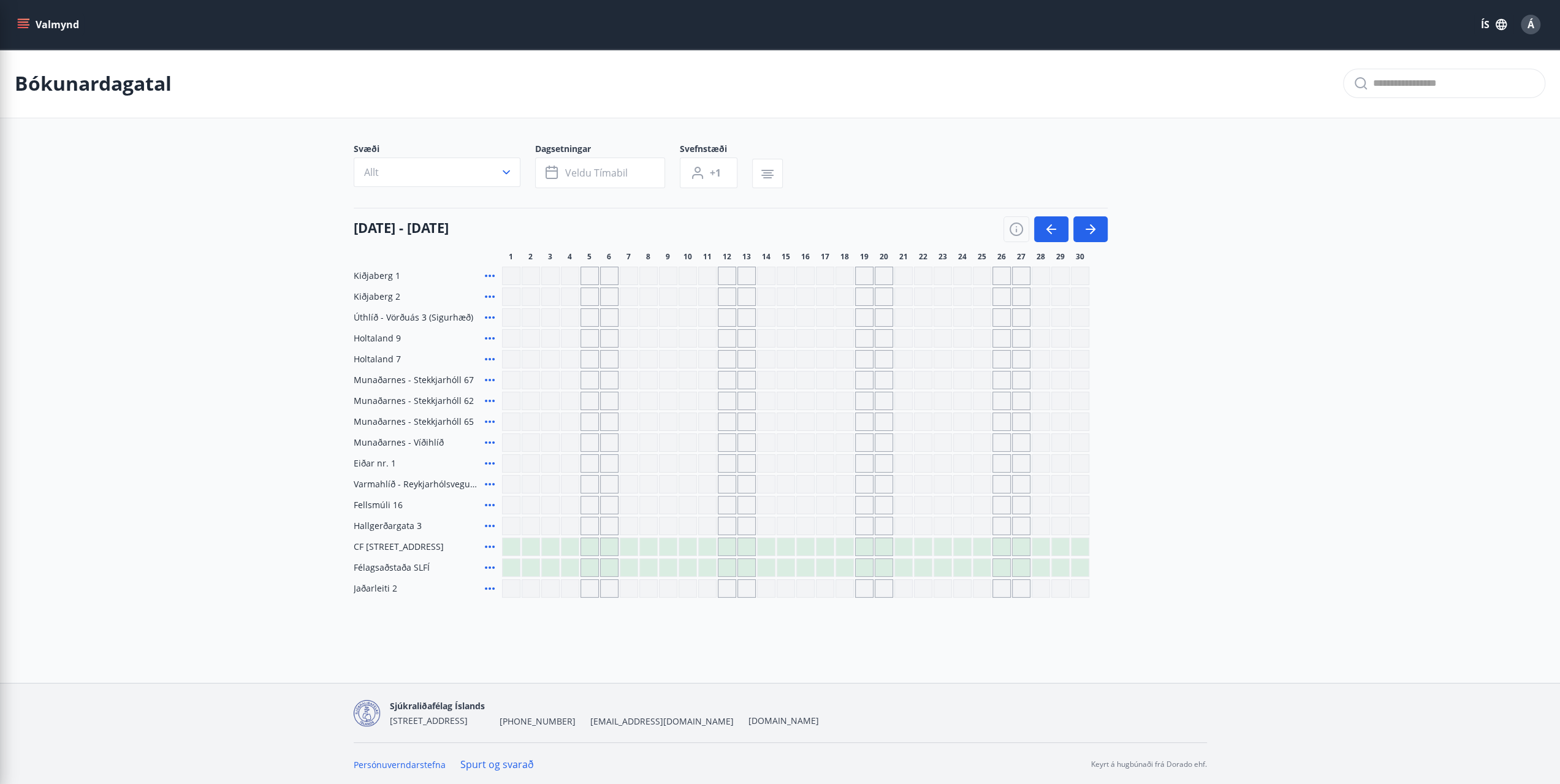
scroll to position [1, 0]
click at [56, 30] on button "Valmynd" at bounding box center [50, 24] width 69 height 22
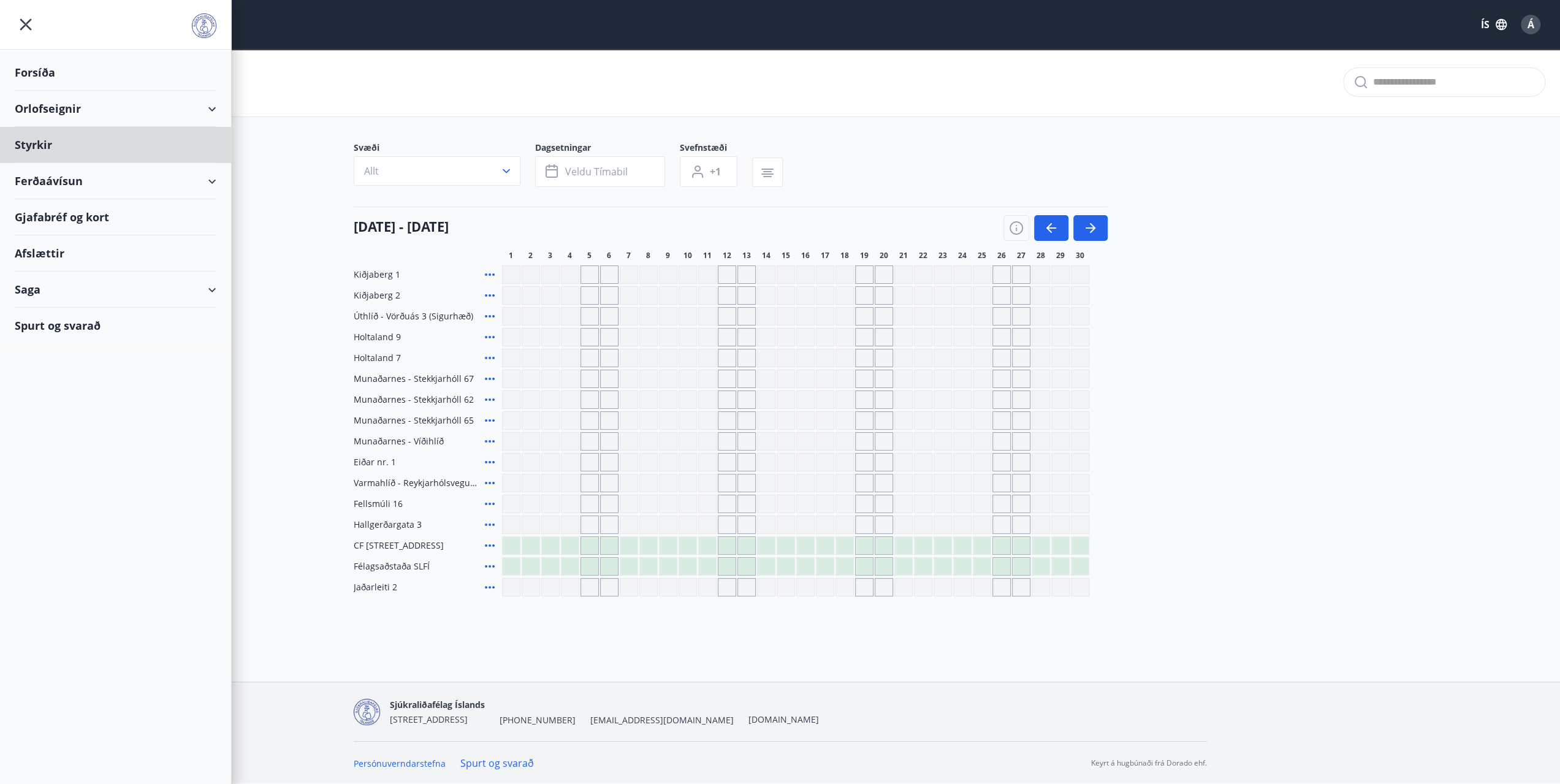
click at [26, 76] on div "Forsíða" at bounding box center [116, 72] width 201 height 37
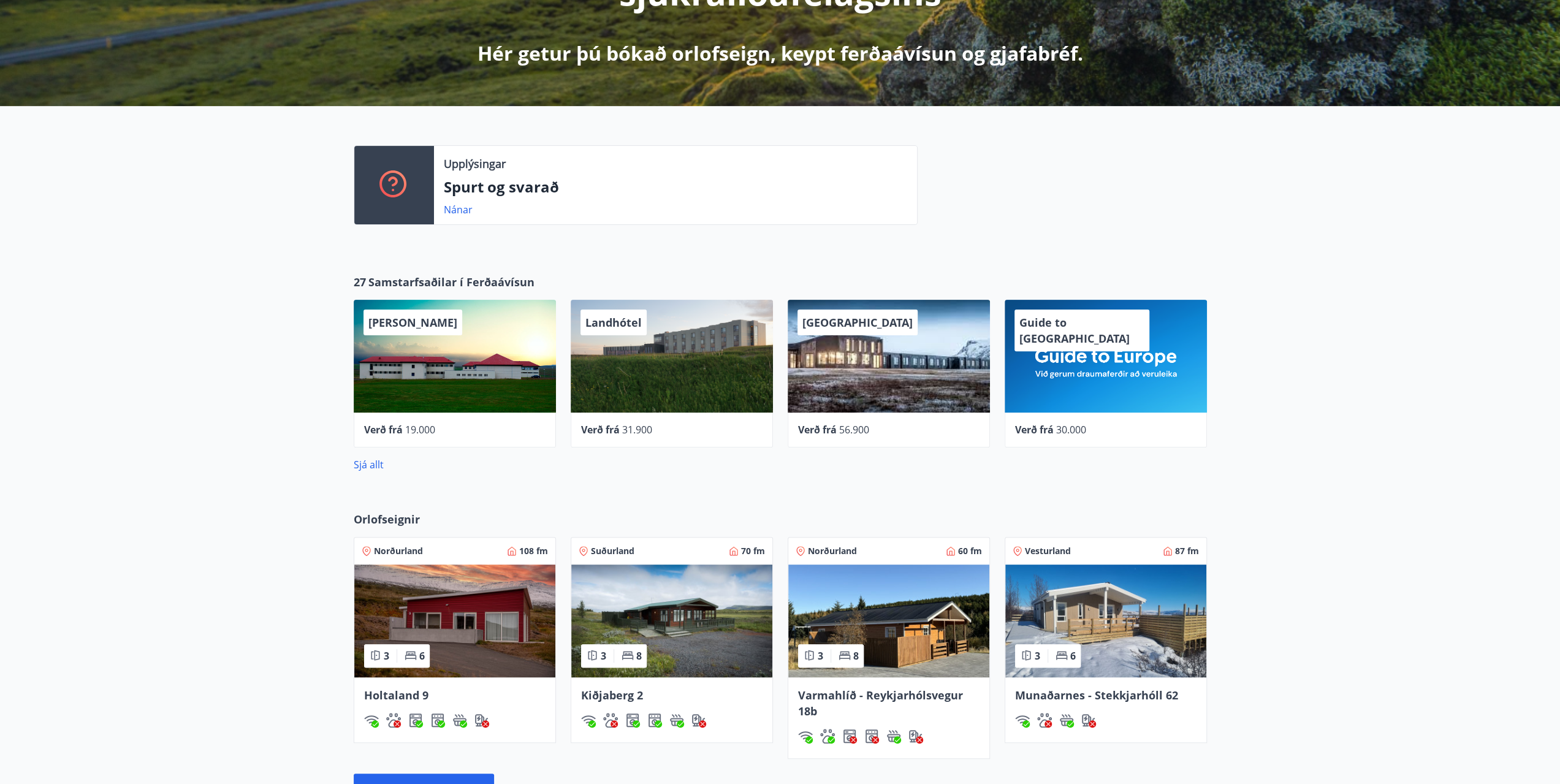
scroll to position [430, 0]
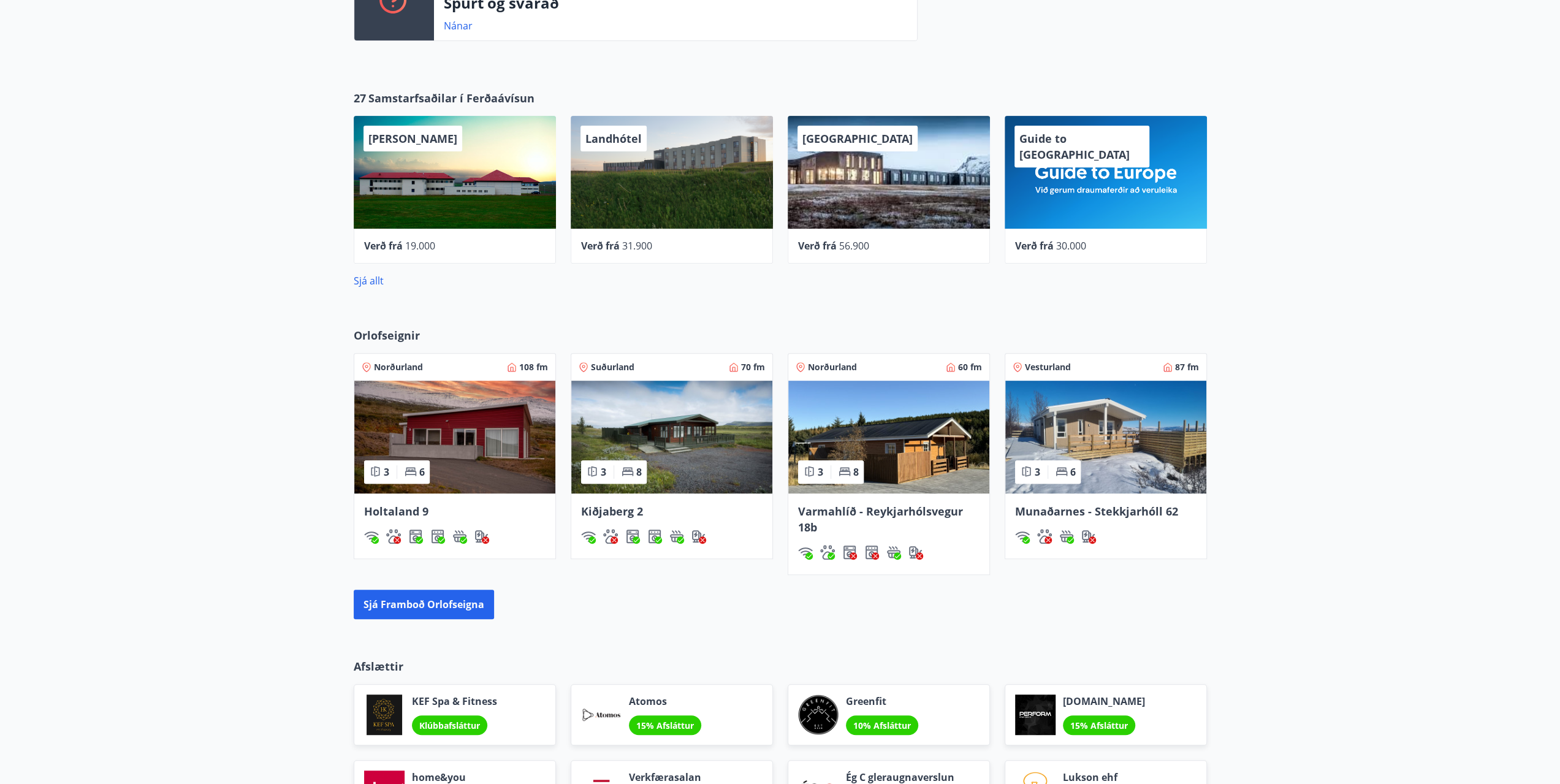
click at [1099, 445] on img at bounding box center [1106, 437] width 201 height 113
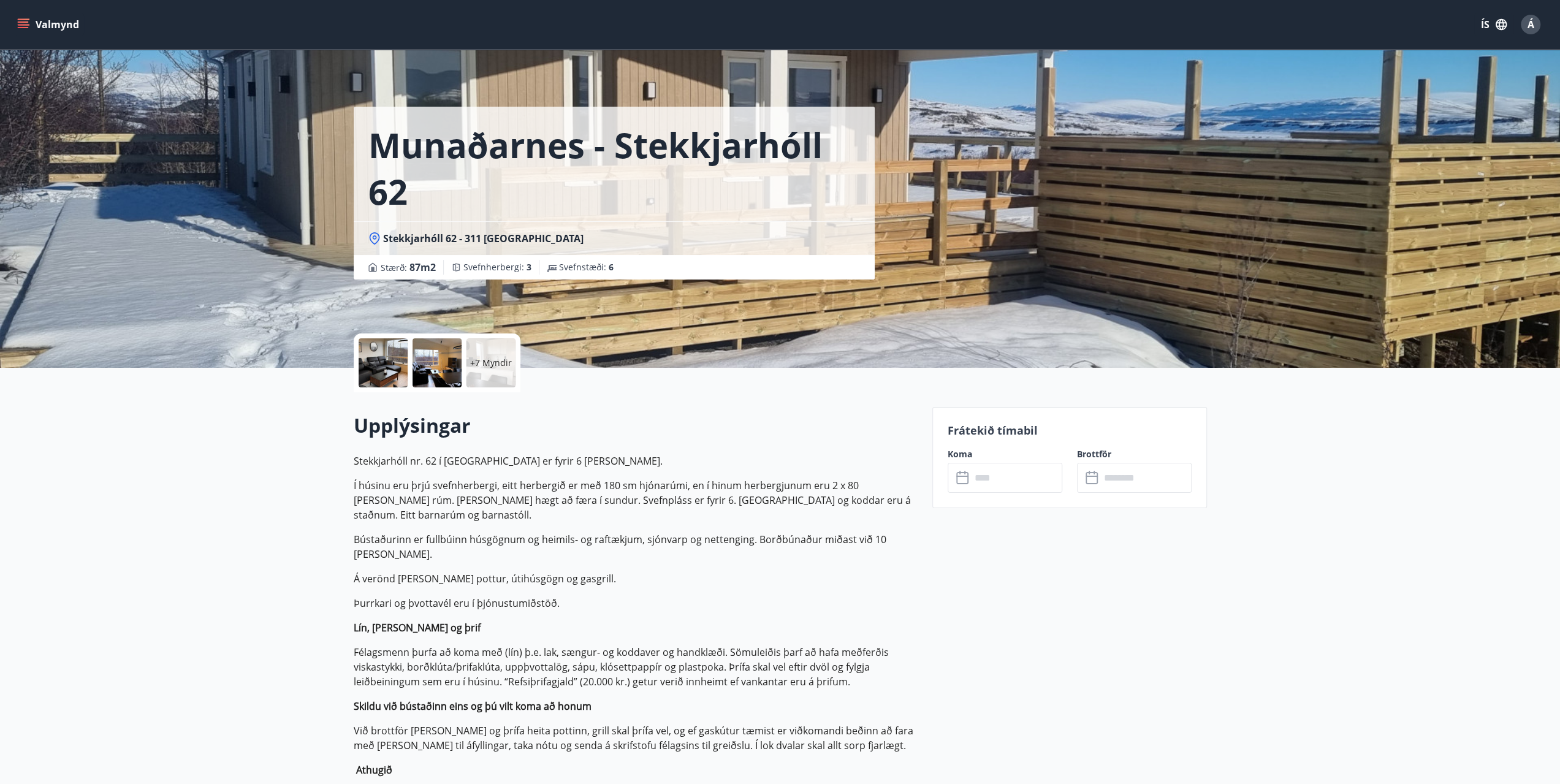
click at [389, 358] on div at bounding box center [382, 363] width 49 height 49
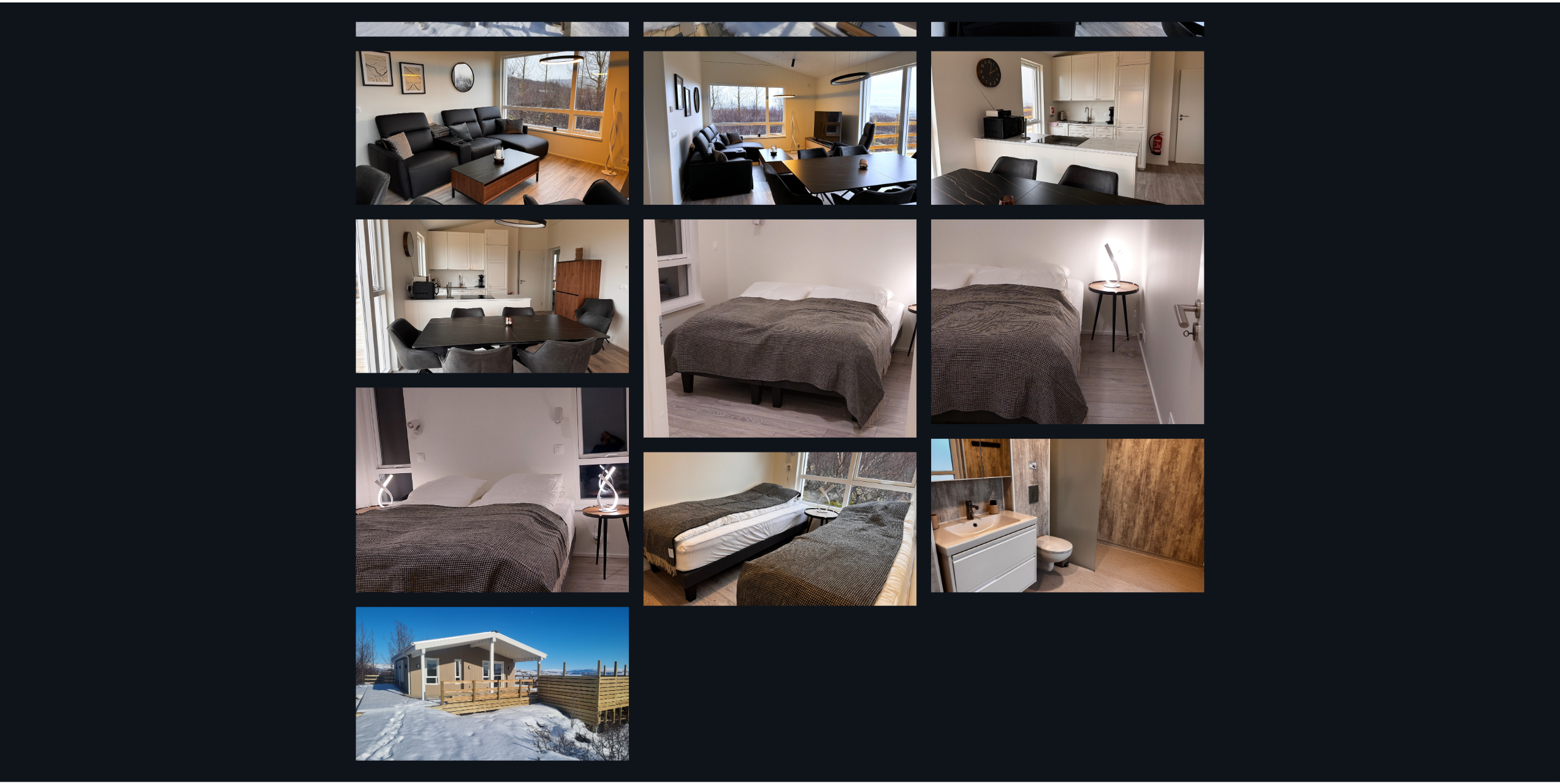
scroll to position [190, 0]
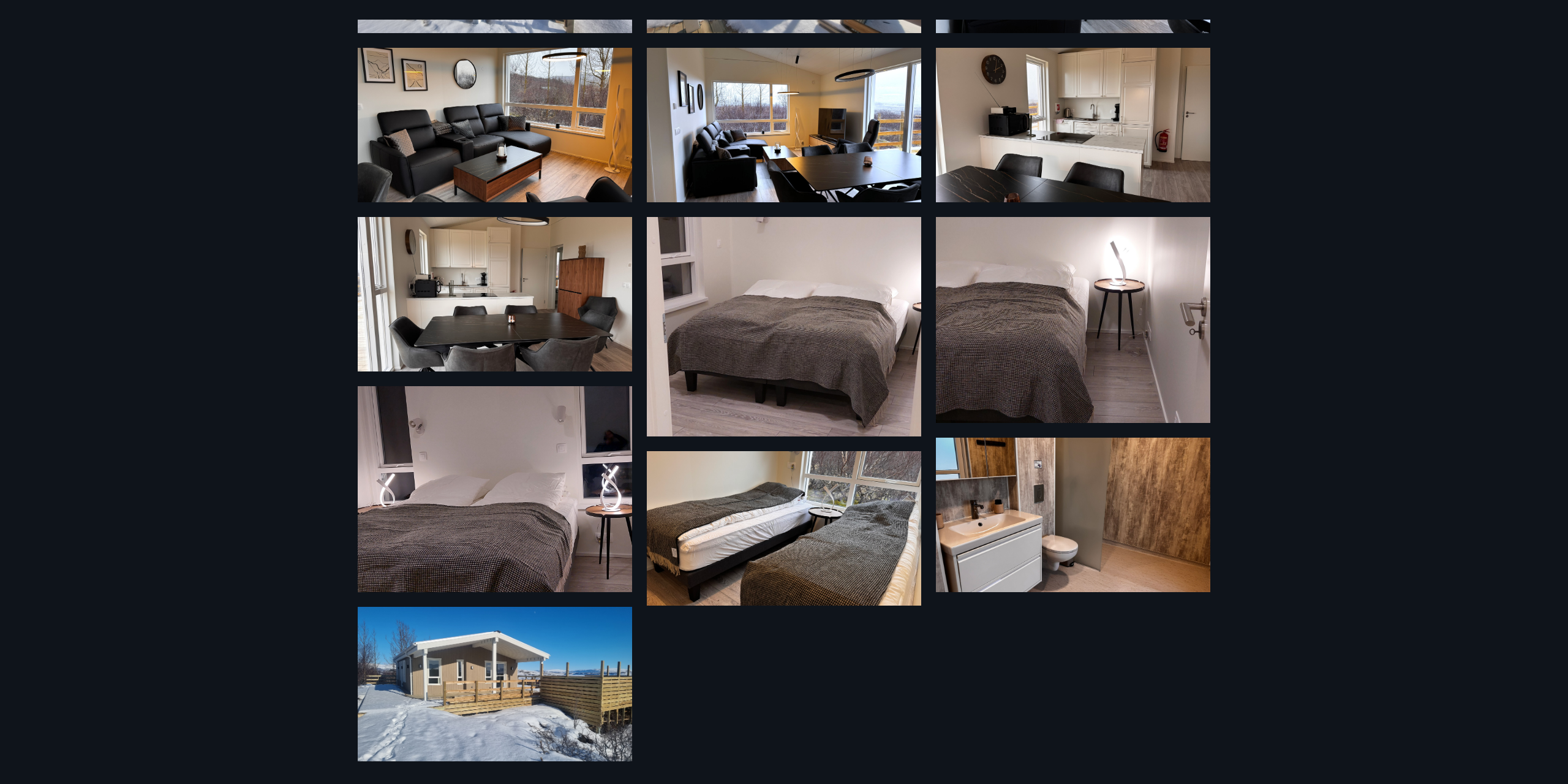
click at [1320, 407] on div "13 Myndir" at bounding box center [784, 392] width 1568 height 784
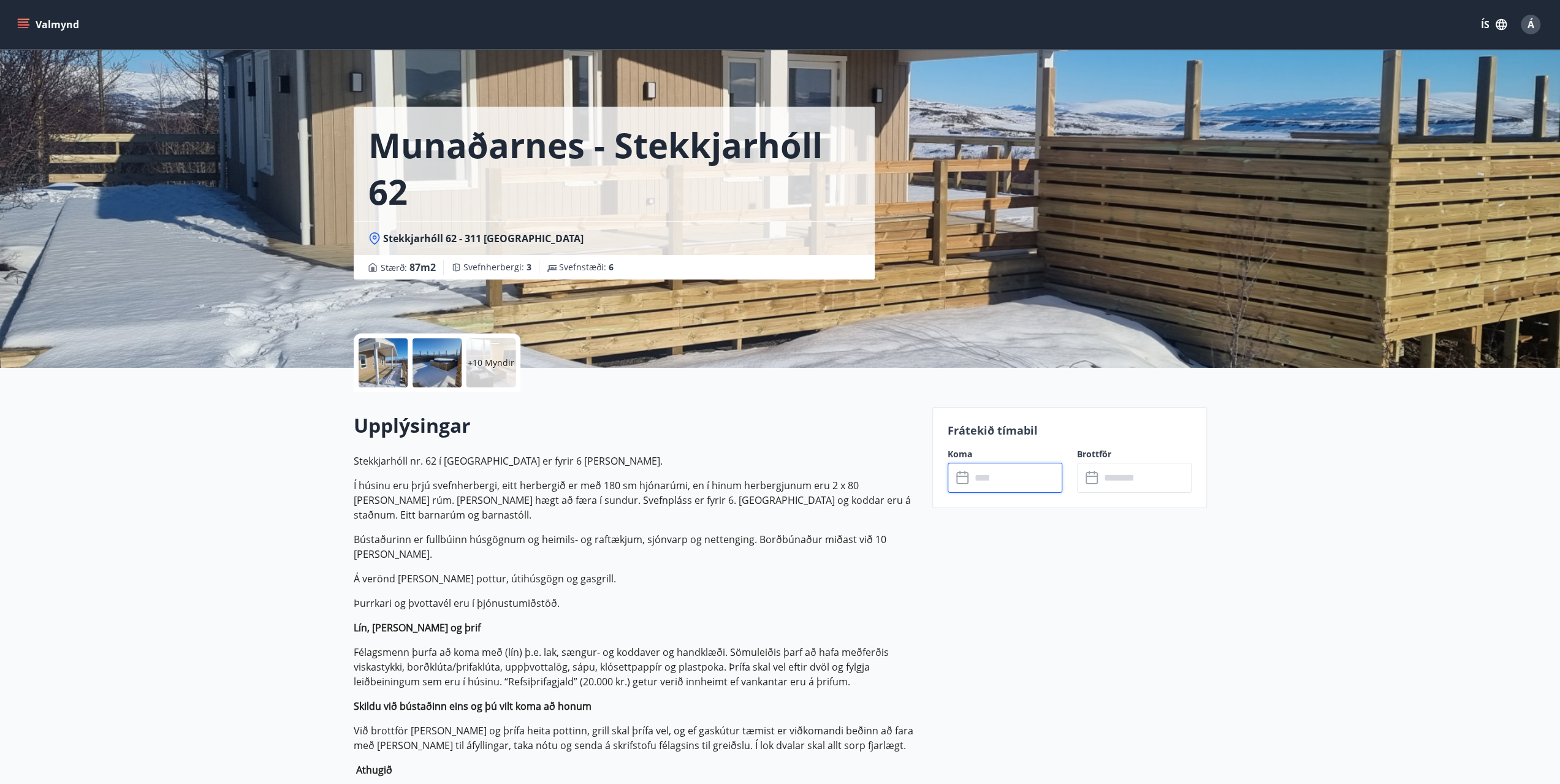
click at [991, 475] on input "text" at bounding box center [1017, 478] width 91 height 30
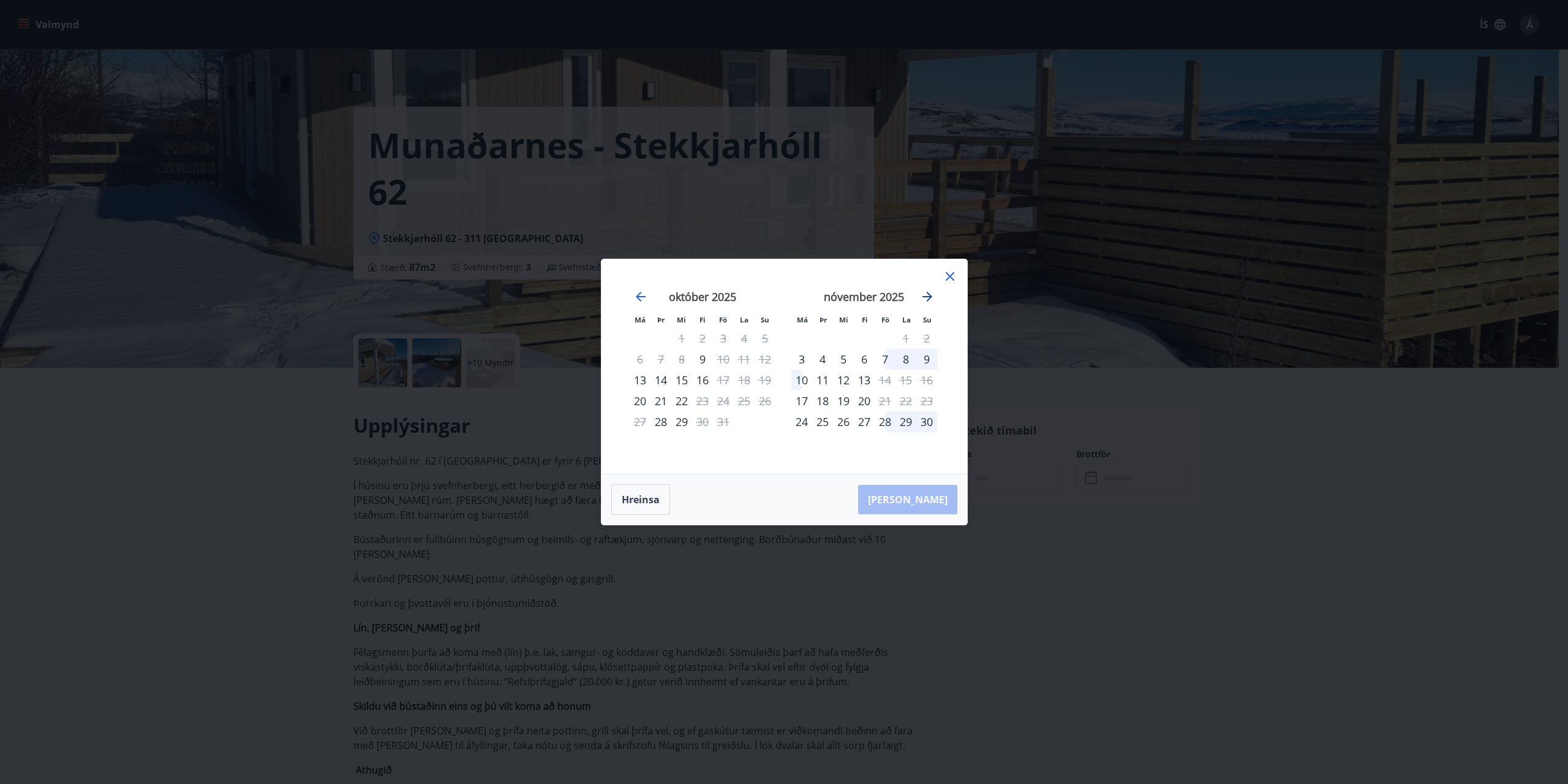
click at [930, 297] on icon "Move forward to switch to the next month." at bounding box center [927, 296] width 10 height 10
click at [888, 402] on div "26" at bounding box center [884, 400] width 20 height 20
click at [926, 292] on icon "Move forward to switch to the next month." at bounding box center [927, 296] width 10 height 10
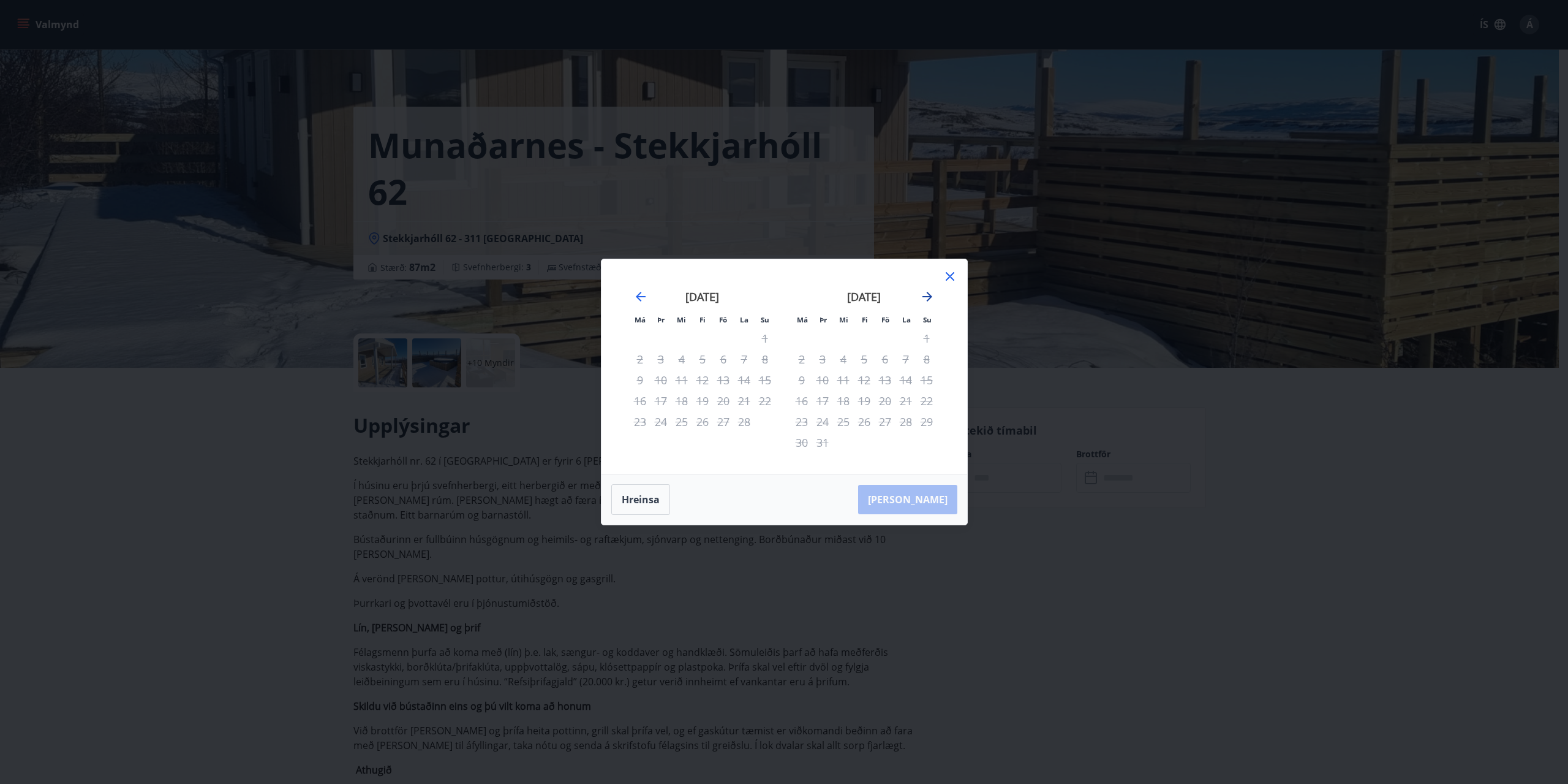
click at [926, 292] on icon "Move forward to switch to the next month." at bounding box center [927, 296] width 10 height 10
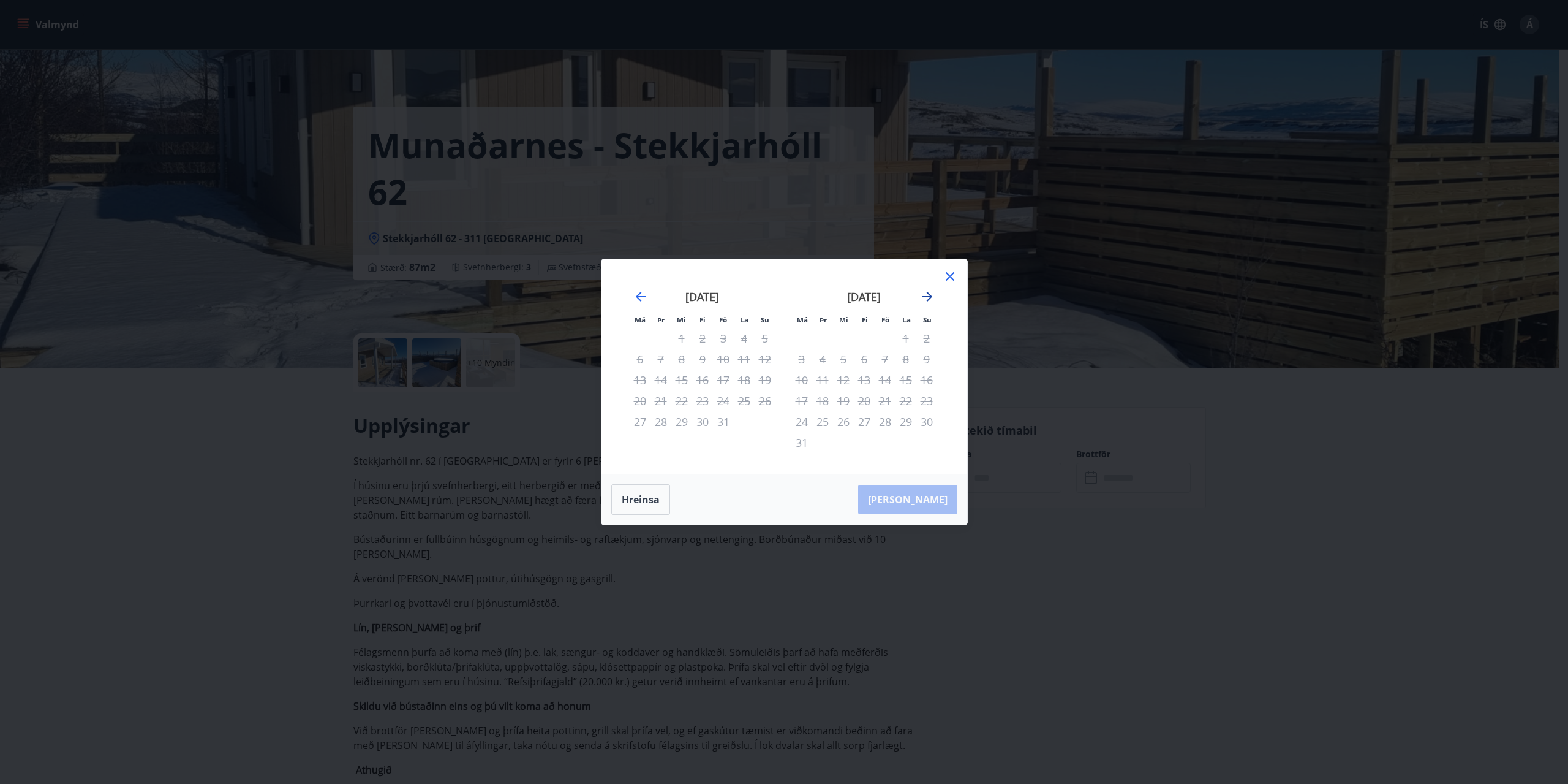
click at [926, 292] on icon "Move forward to switch to the next month." at bounding box center [927, 296] width 10 height 10
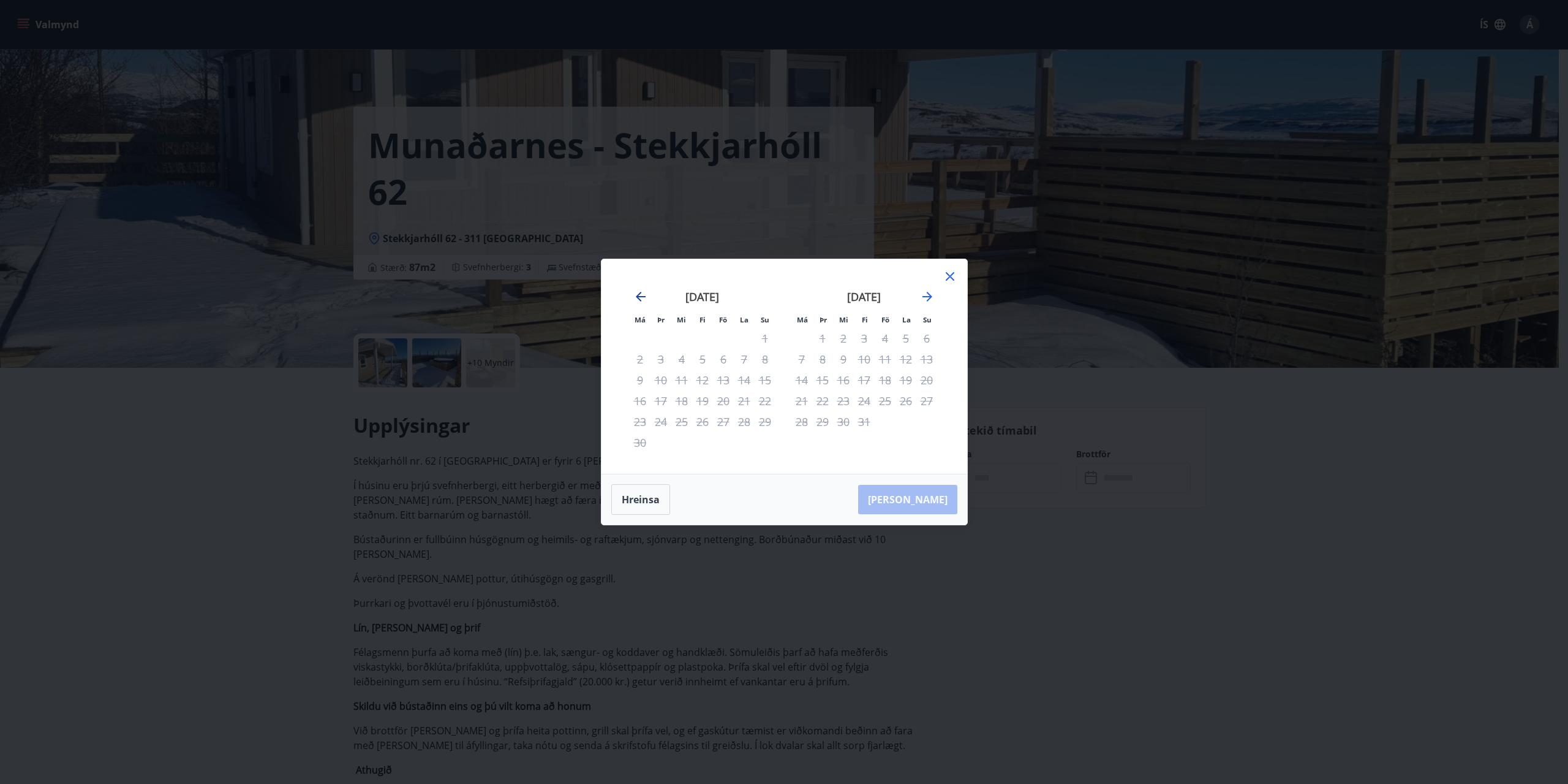
click at [638, 297] on icon "Move backward to switch to the previous month." at bounding box center [640, 296] width 10 height 10
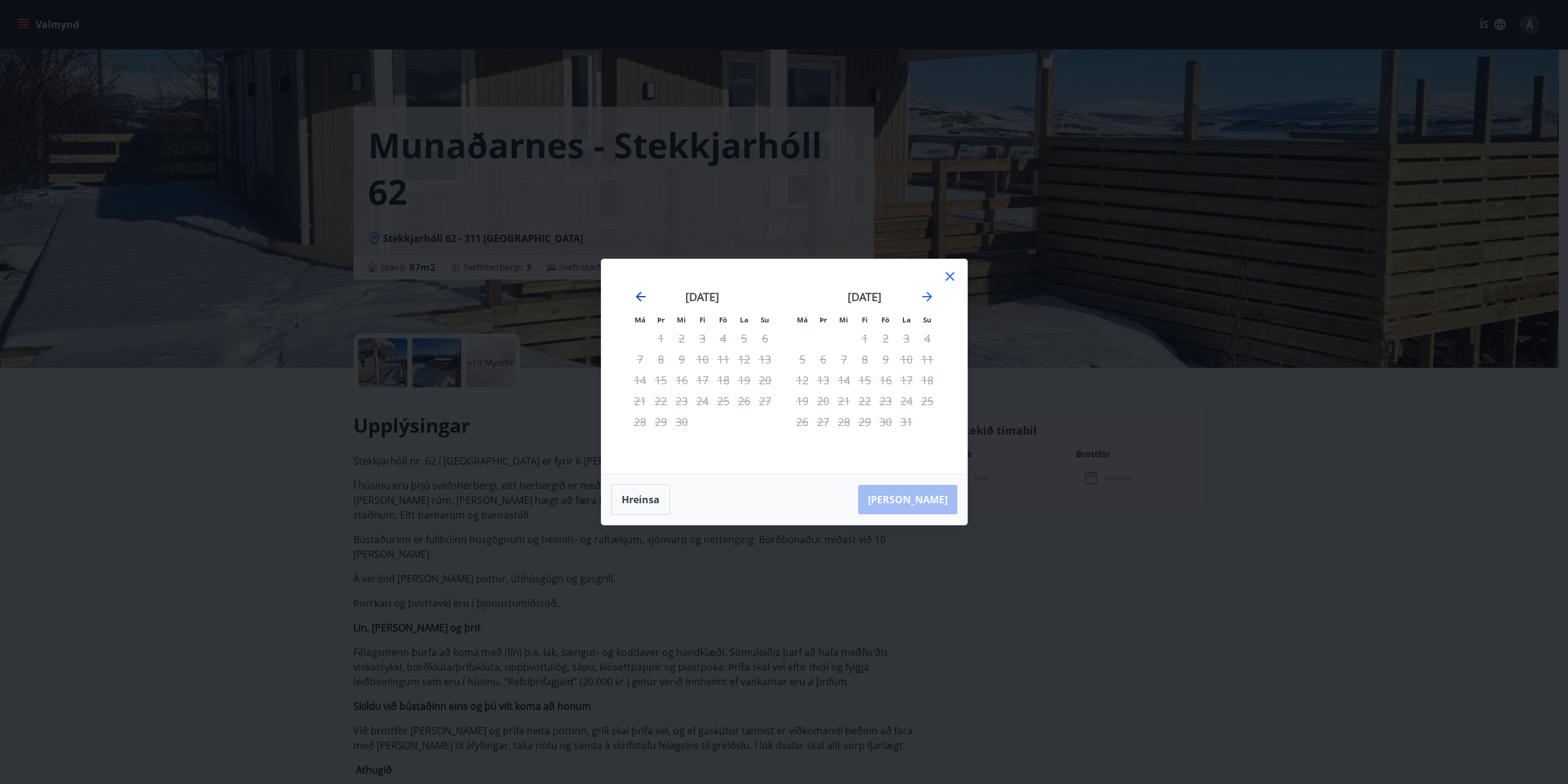
click at [638, 297] on icon "Move backward to switch to the previous month." at bounding box center [640, 296] width 10 height 10
click at [643, 297] on icon "Move backward to switch to the previous month." at bounding box center [640, 296] width 10 height 10
click at [642, 295] on icon "Move backward to switch to the previous month." at bounding box center [640, 297] width 15 height 15
click at [635, 495] on button "Hreinsa" at bounding box center [640, 499] width 59 height 30
click at [951, 274] on icon at bounding box center [950, 276] width 15 height 15
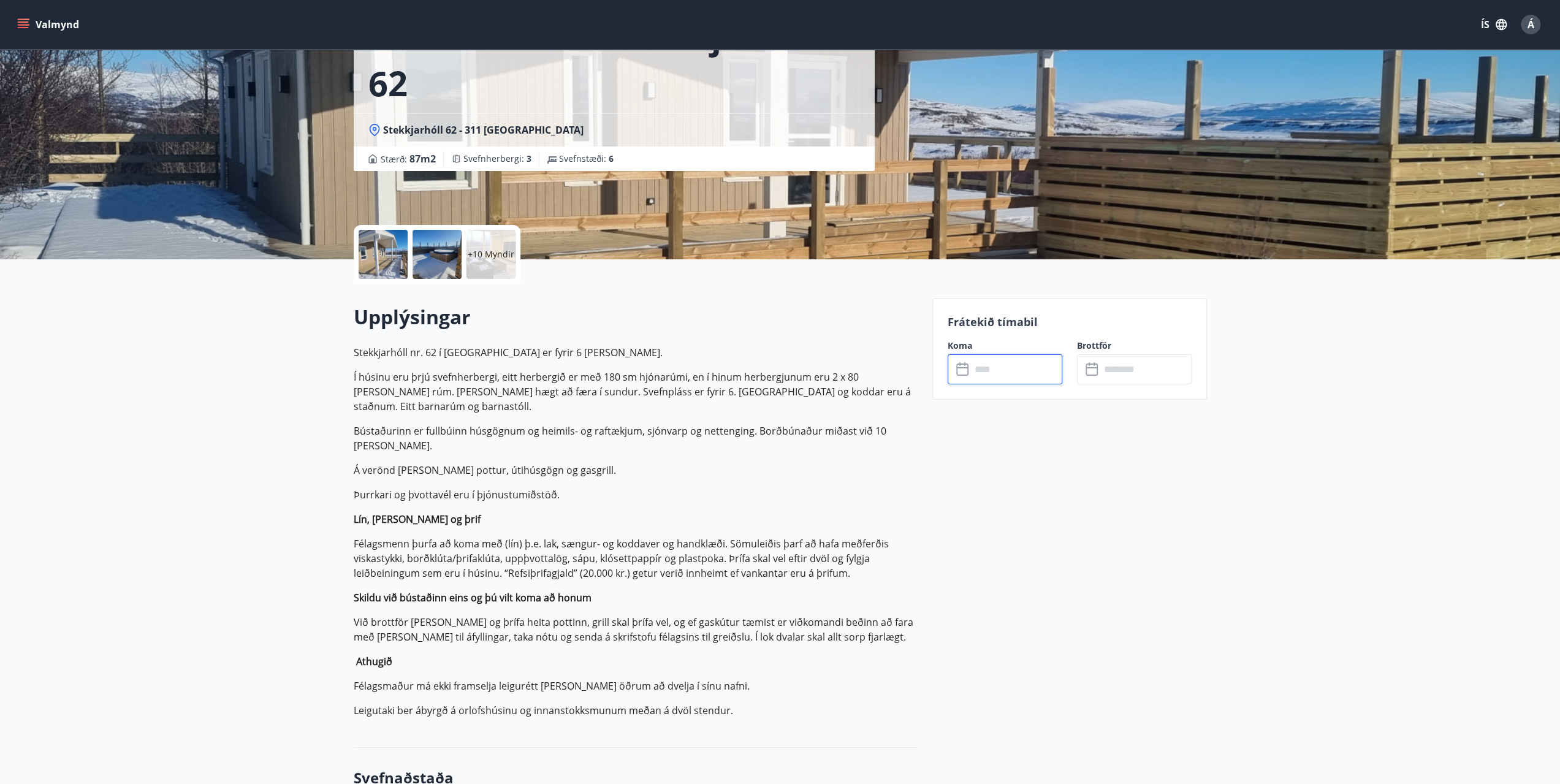
scroll to position [123, 0]
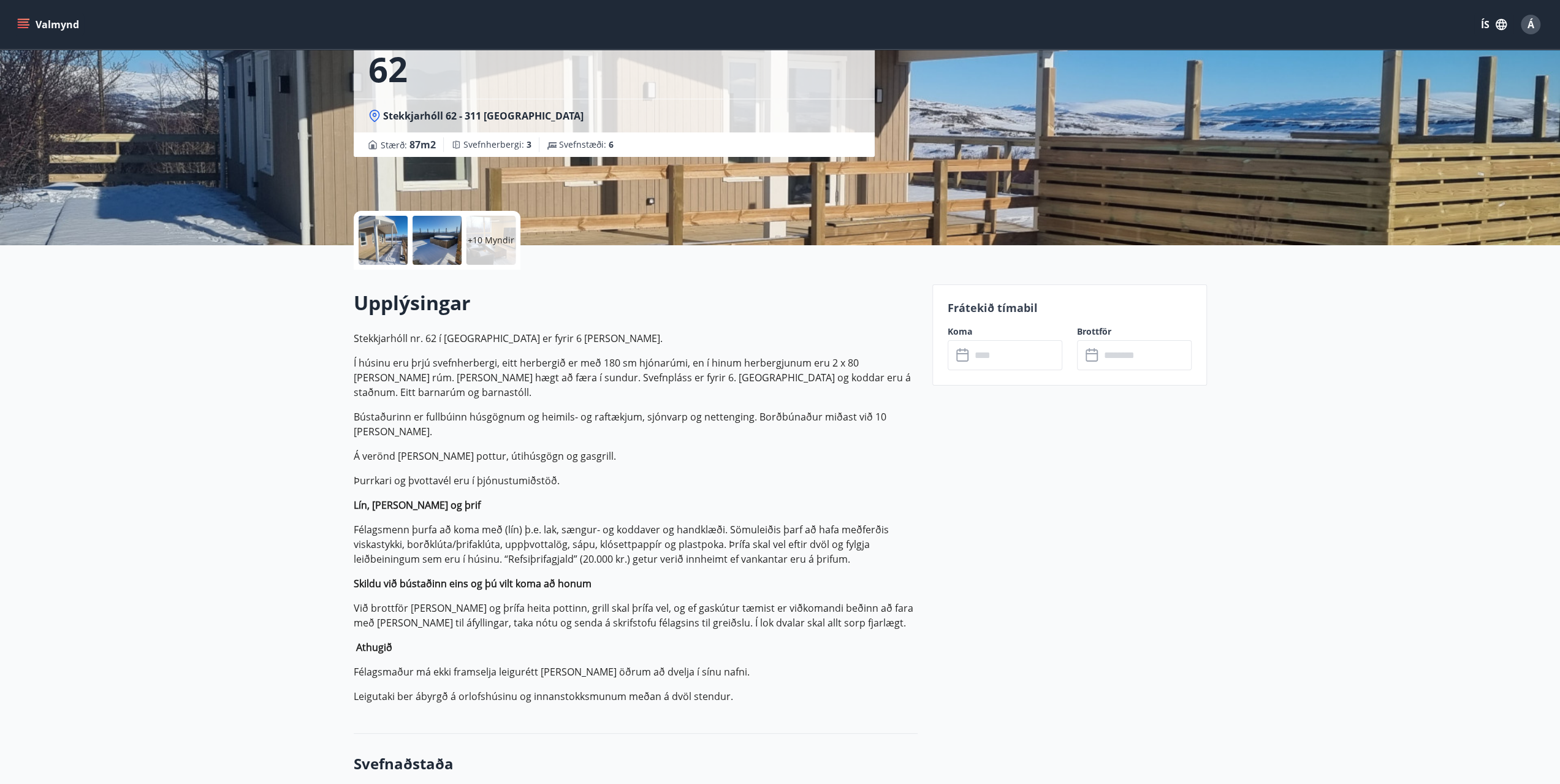
click at [21, 20] on icon "menu" at bounding box center [23, 25] width 12 height 12
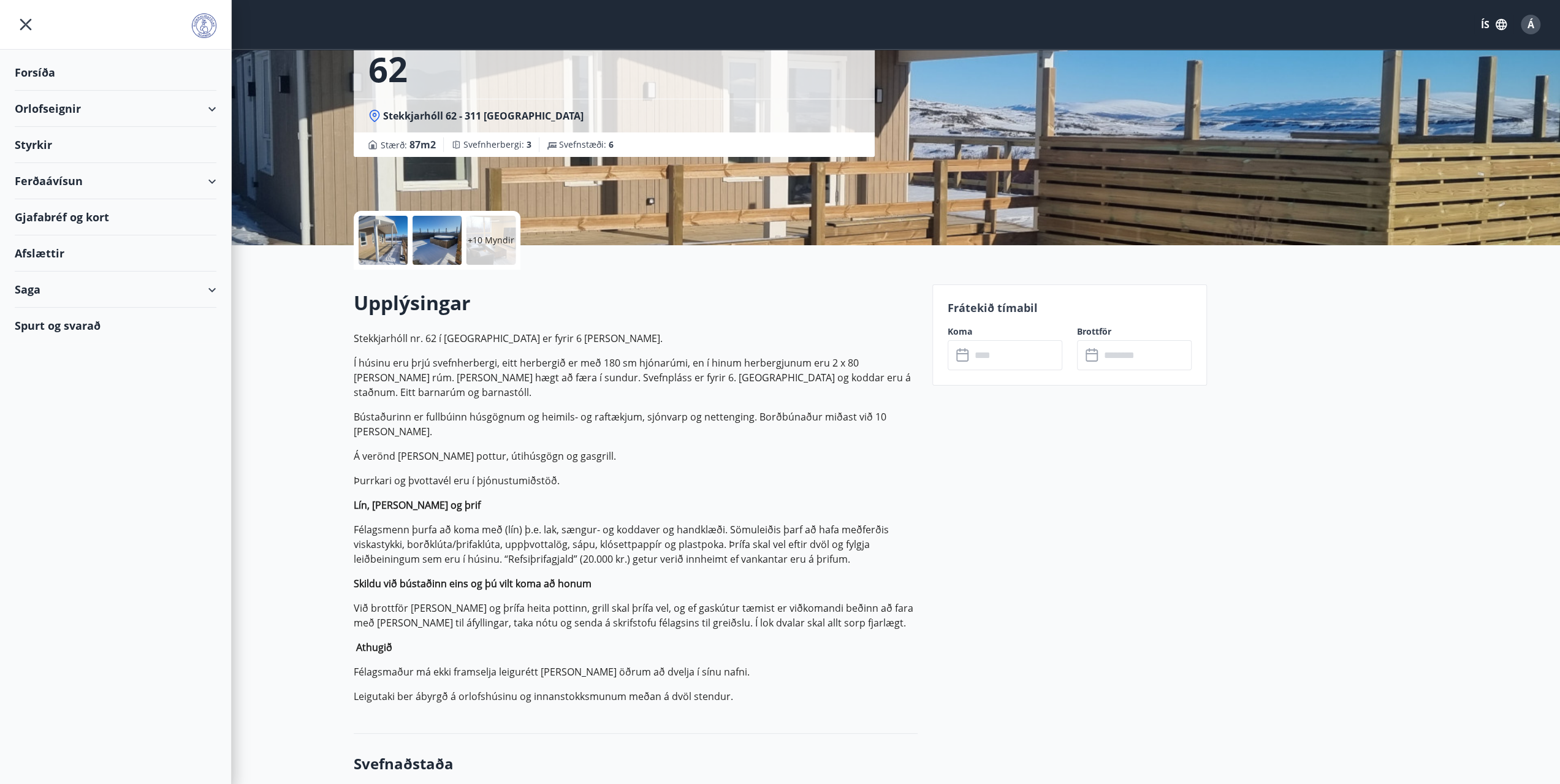
click at [49, 99] on div "Orlofseignir" at bounding box center [116, 109] width 201 height 37
click at [51, 165] on div "Bókunardagatal" at bounding box center [116, 165] width 182 height 26
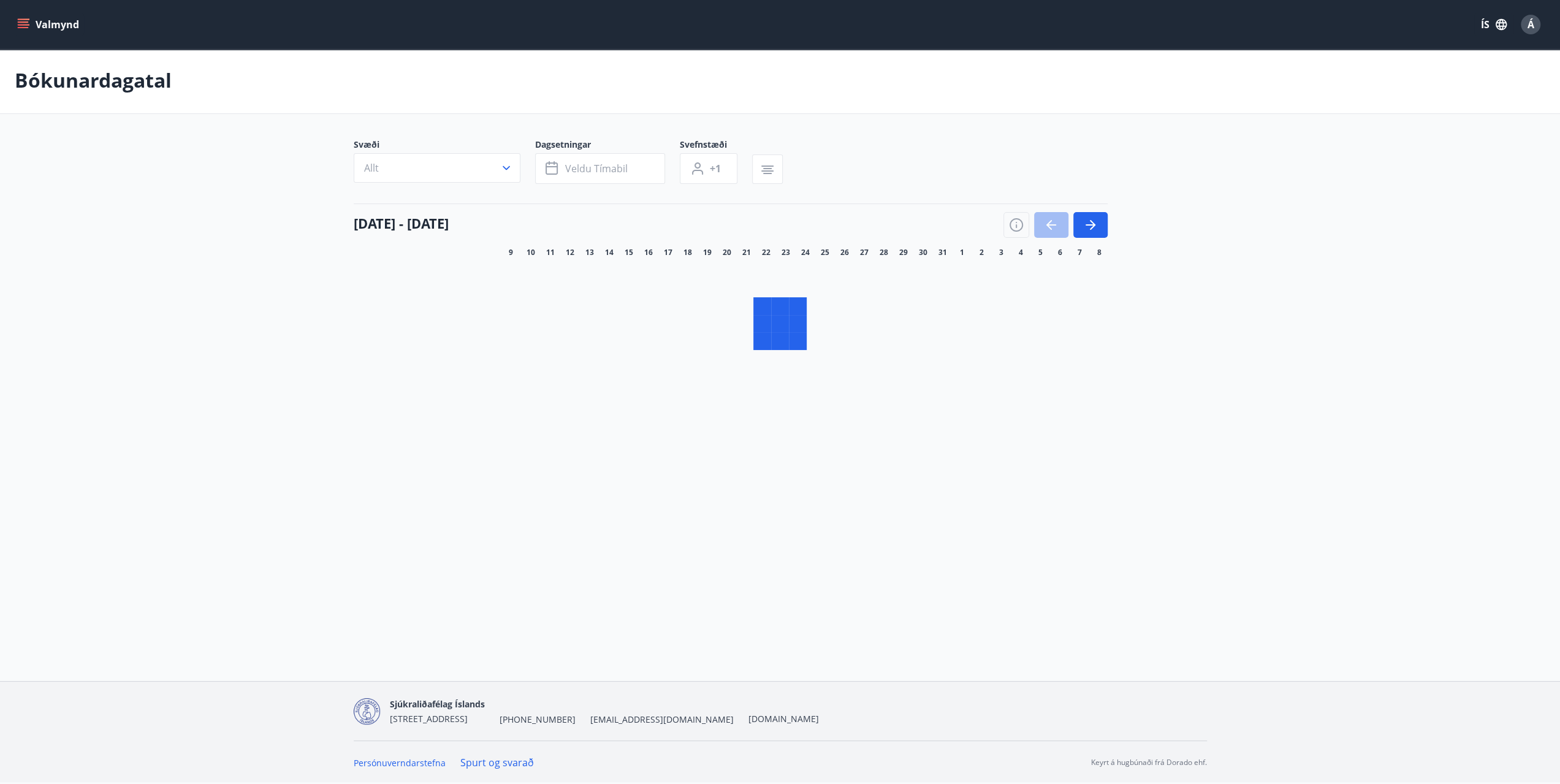
scroll to position [1, 0]
